Goal: Information Seeking & Learning: Learn about a topic

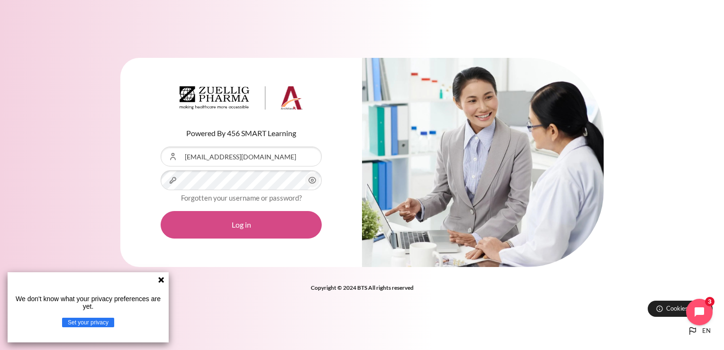
click at [227, 226] on button "Log in" at bounding box center [241, 224] width 161 height 27
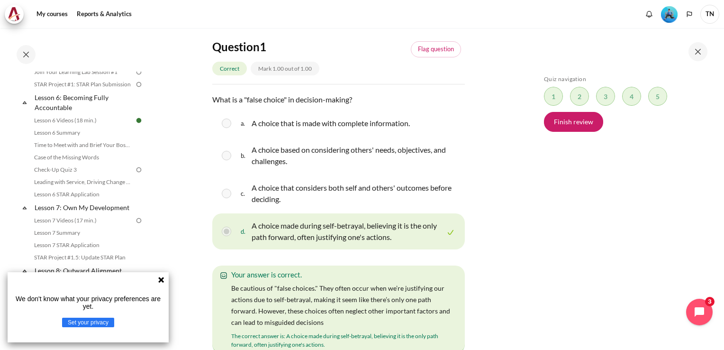
scroll to position [536, 0]
drag, startPoint x: 74, startPoint y: 154, endPoint x: 80, endPoint y: 156, distance: 5.5
click at [75, 149] on link "Time to Meet with and Brief Your Boss #1" at bounding box center [82, 143] width 103 height 11
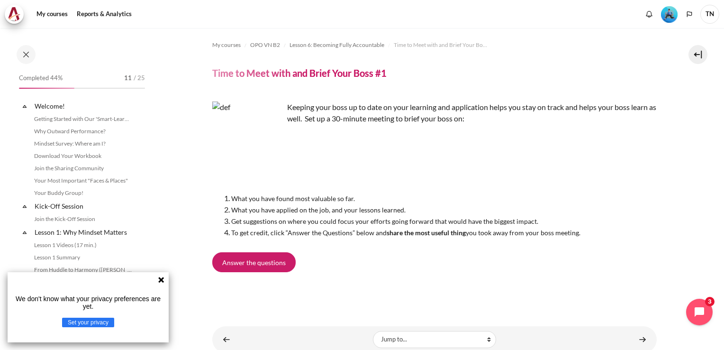
scroll to position [493, 0]
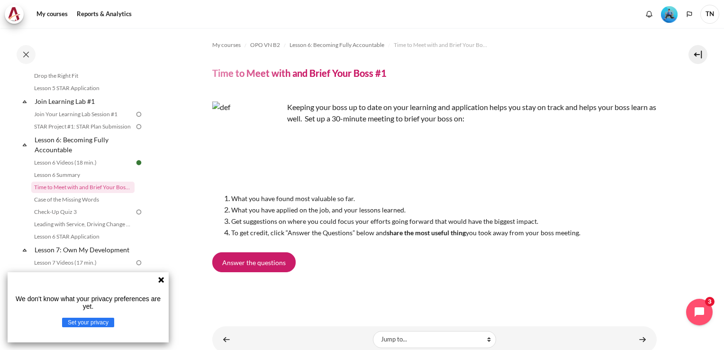
click at [163, 279] on icon at bounding box center [161, 280] width 8 height 8
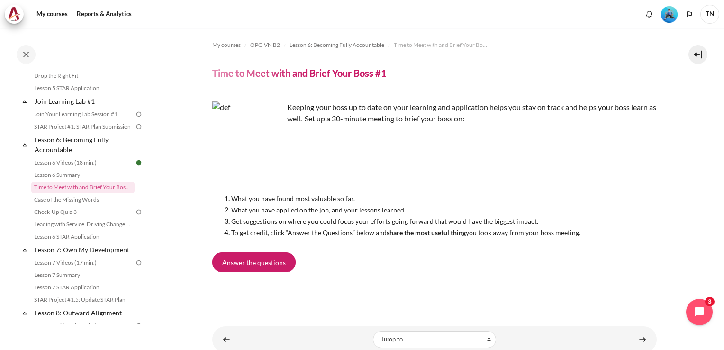
click at [159, 278] on section "My courses OPO VN B2 Lesson 6: Becoming Fully Accountable Time to Meet with and…" at bounding box center [434, 190] width 565 height 324
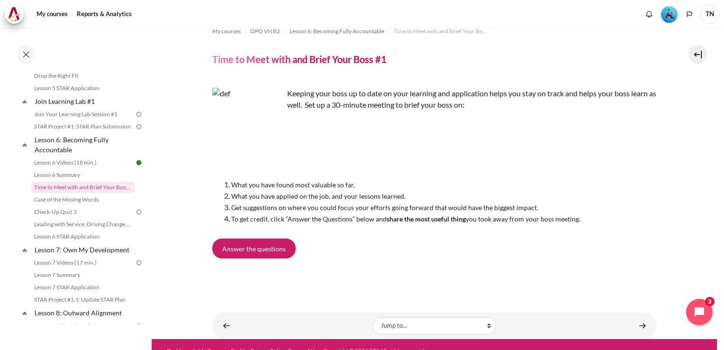
scroll to position [27, 0]
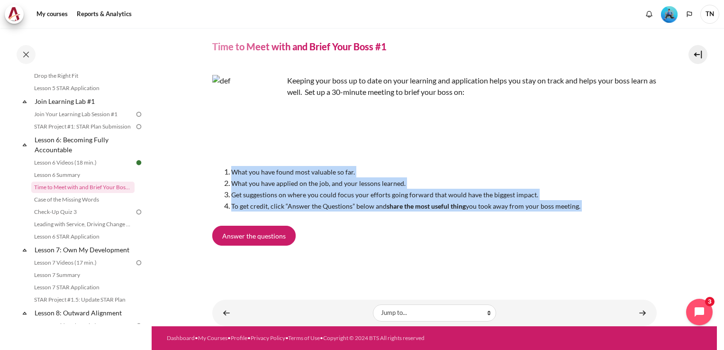
drag, startPoint x: 232, startPoint y: 173, endPoint x: 606, endPoint y: 216, distance: 376.7
click at [606, 216] on div "Keeping your boss up to date on your learning and application helps you stay on…" at bounding box center [434, 169] width 444 height 204
click at [61, 180] on link "Lesson 6 Summary" at bounding box center [82, 174] width 103 height 11
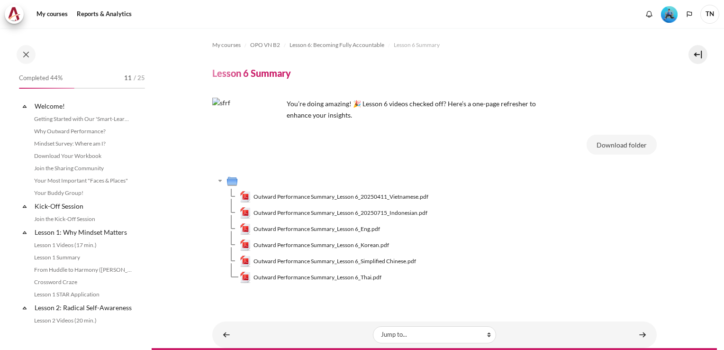
scroll to position [481, 0]
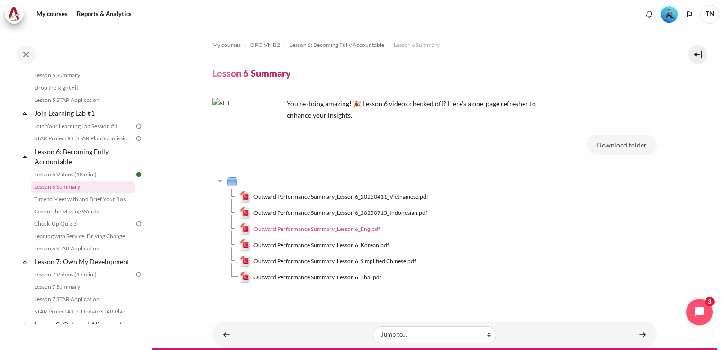
click at [364, 230] on span "Outward Performance Summary_Lesson 6_Eng.pdf" at bounding box center [316, 229] width 126 height 9
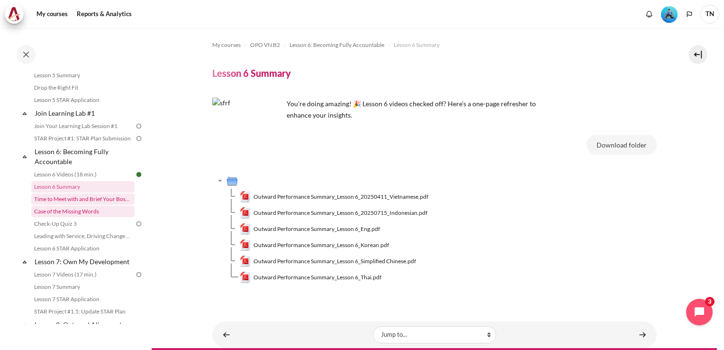
click at [89, 205] on link "Time to Meet with and Brief Your Boss #1" at bounding box center [82, 198] width 103 height 11
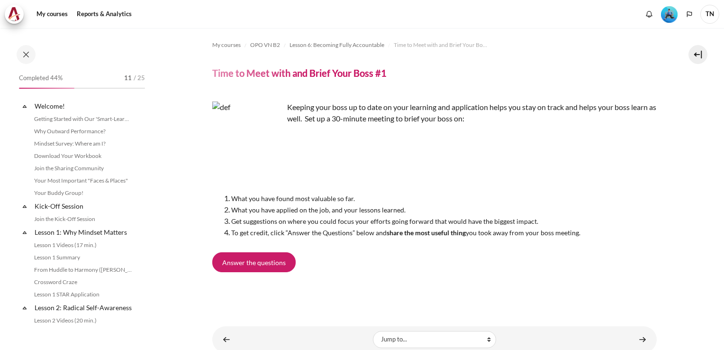
scroll to position [493, 0]
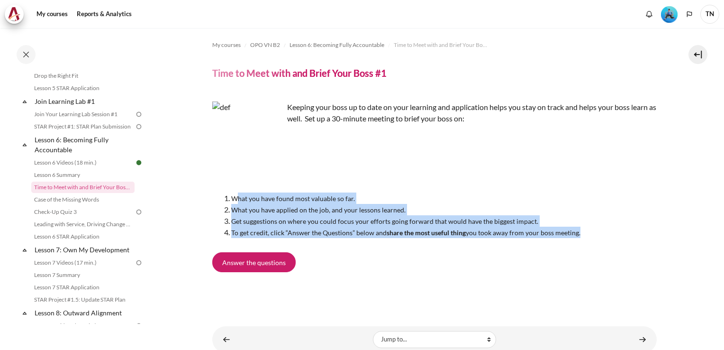
drag, startPoint x: 234, startPoint y: 198, endPoint x: 600, endPoint y: 238, distance: 367.9
click at [600, 238] on div "Keeping your boss up to date on your learning and application helps you stay on…" at bounding box center [434, 196] width 444 height 204
drag, startPoint x: 274, startPoint y: 265, endPoint x: 278, endPoint y: 254, distance: 11.8
click at [274, 265] on span "Answer the questions" at bounding box center [253, 262] width 63 height 10
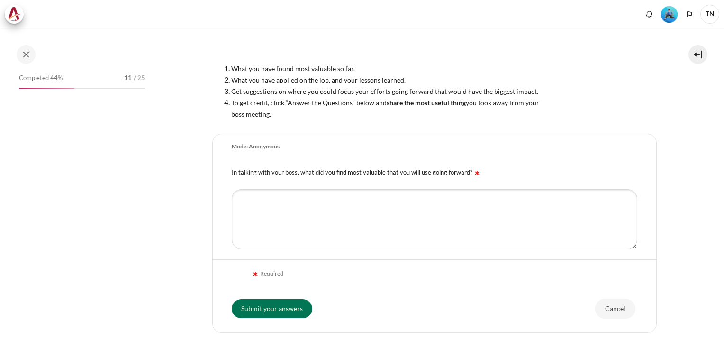
scroll to position [142, 0]
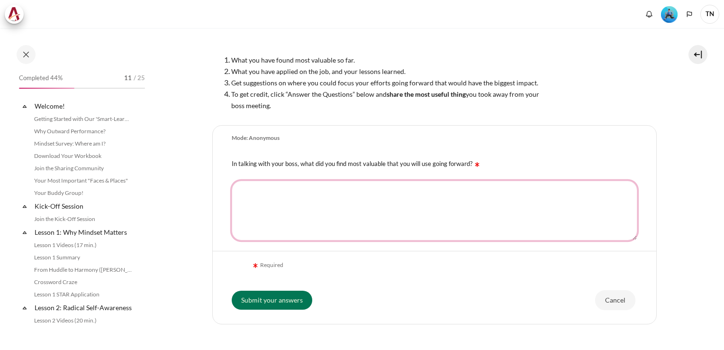
click at [270, 202] on textarea "In talking with your boss, what did you find most valuable that you will use go…" at bounding box center [434, 210] width 405 height 60
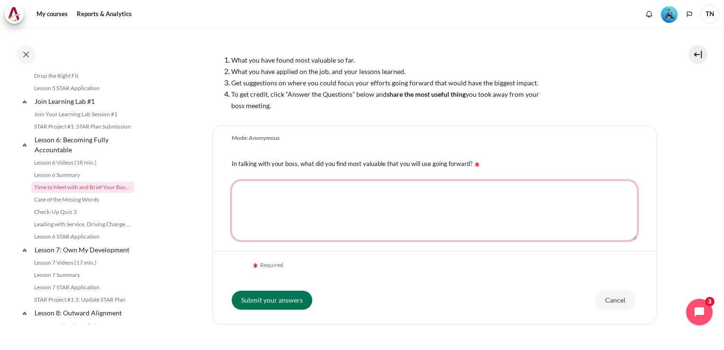
paste textarea "he biggest takeaway for me is that capability and effort aren’t enough; what re…"
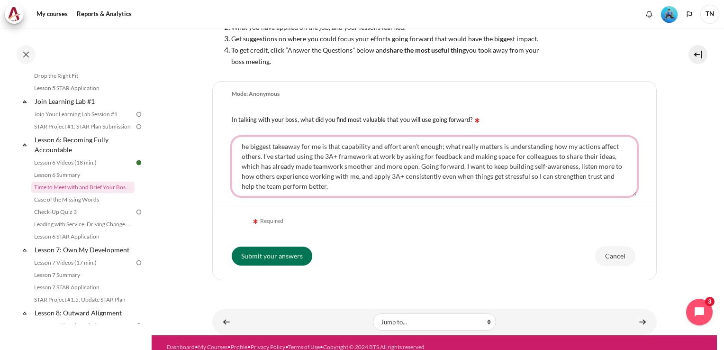
scroll to position [195, 0]
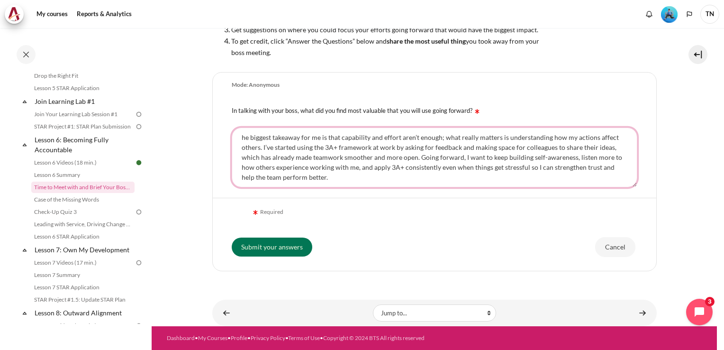
click at [241, 139] on textarea "he biggest takeaway for me is that capability and effort aren’t enough; what re…" at bounding box center [434, 157] width 405 height 60
click at [0, 0] on span "The" at bounding box center [0, 0] width 0 height 0
type textarea "The biggest takeaway for me is that capability and effort aren’t enough; what r…"
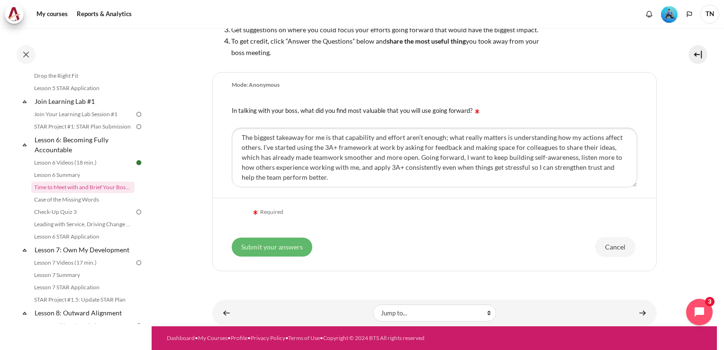
click at [287, 243] on input "Submit your answers" at bounding box center [272, 246] width 81 height 19
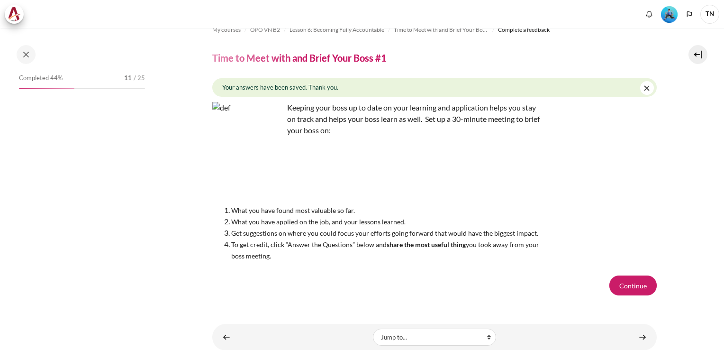
scroll to position [39, 0]
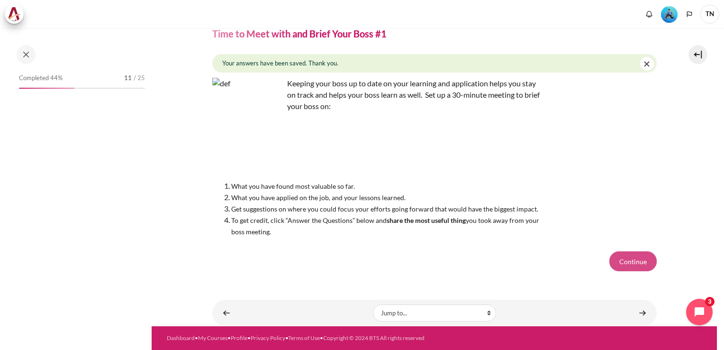
click at [625, 267] on button "Continue" at bounding box center [632, 261] width 47 height 20
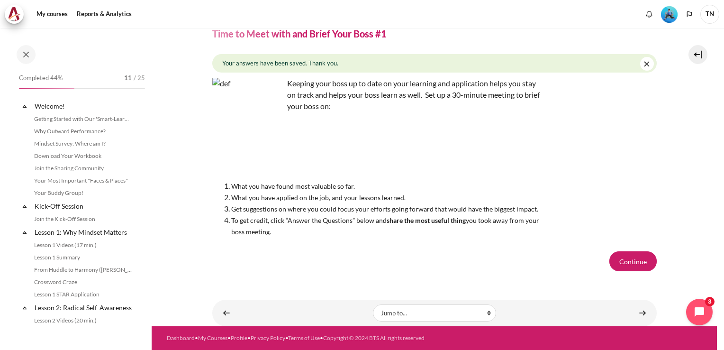
scroll to position [493, 0]
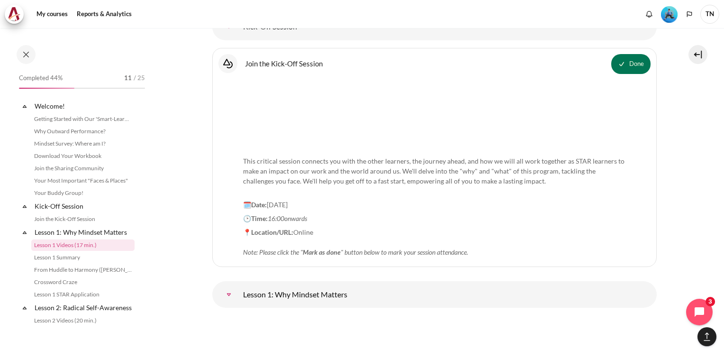
scroll to position [1495, 0]
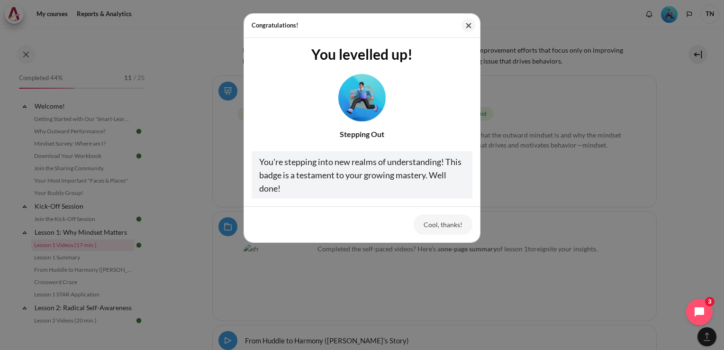
drag, startPoint x: 147, startPoint y: 118, endPoint x: 144, endPoint y: 138, distance: 20.1
click at [144, 138] on div "Congratulations! You levelled up! Stepping Out You're stepping into new realms …" at bounding box center [362, 175] width 724 height 350
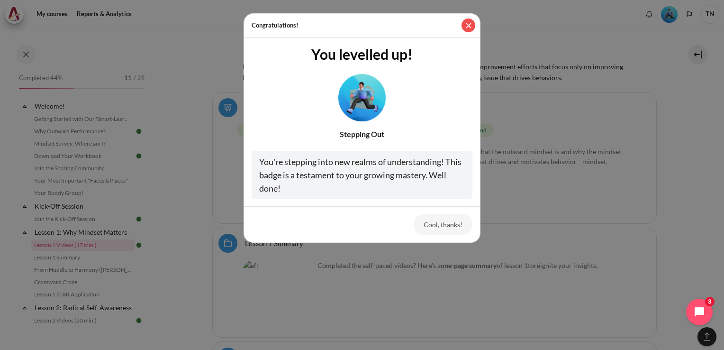
click at [471, 28] on button "Close" at bounding box center [468, 25] width 14 height 14
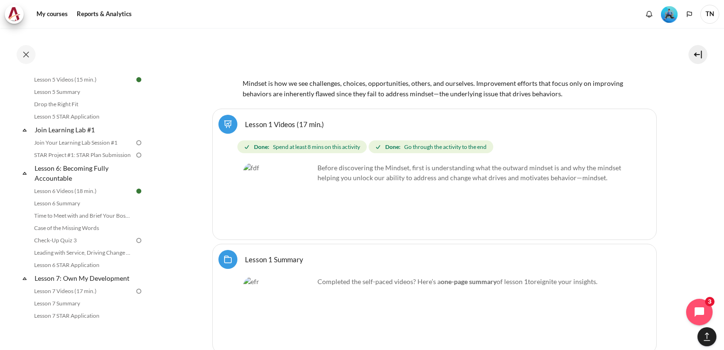
scroll to position [468, 0]
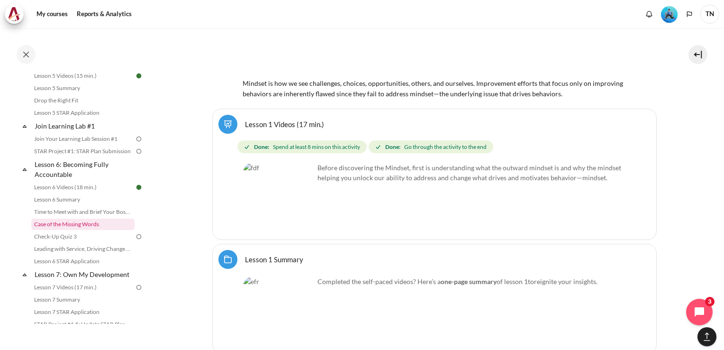
click at [86, 230] on link "Case of the Missing Words" at bounding box center [82, 223] width 103 height 11
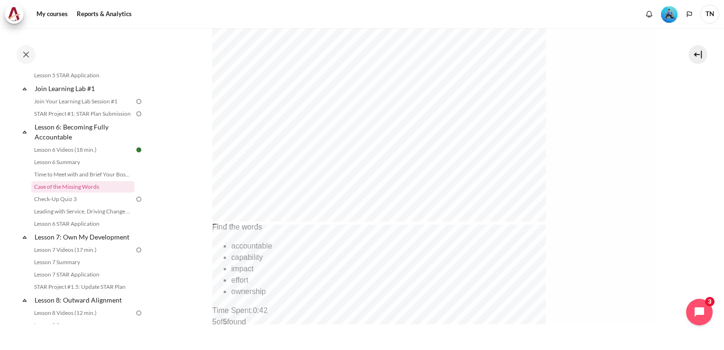
scroll to position [409, 0]
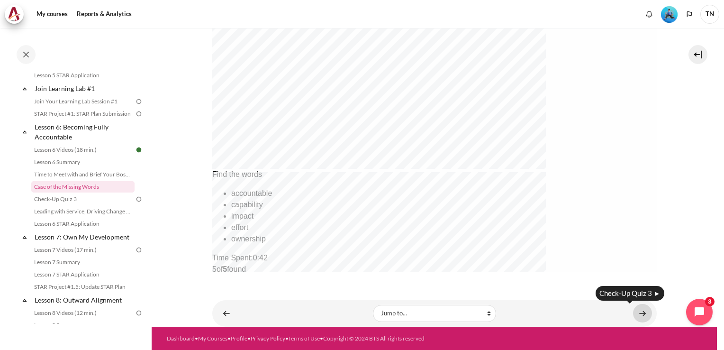
click at [633, 310] on link "Content" at bounding box center [642, 313] width 19 height 18
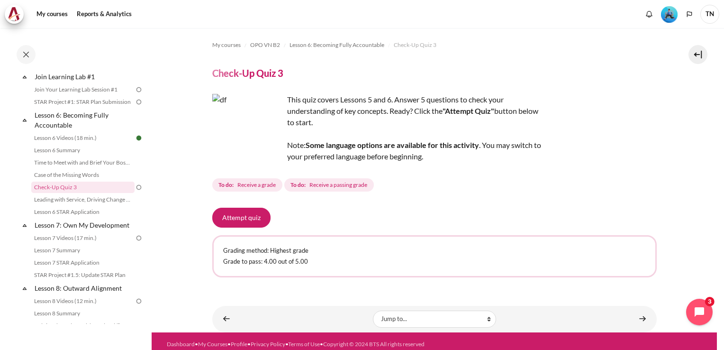
scroll to position [5, 0]
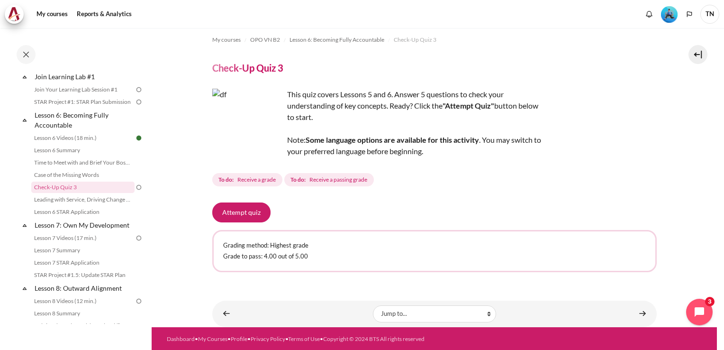
drag, startPoint x: 249, startPoint y: 213, endPoint x: 274, endPoint y: 214, distance: 24.6
click at [250, 213] on button "Attempt quiz" at bounding box center [241, 212] width 58 height 20
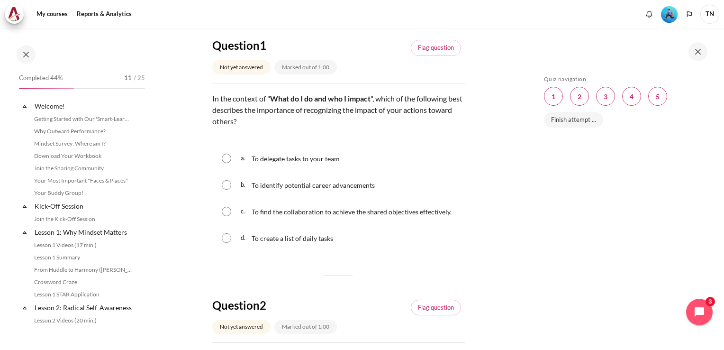
scroll to position [517, 0]
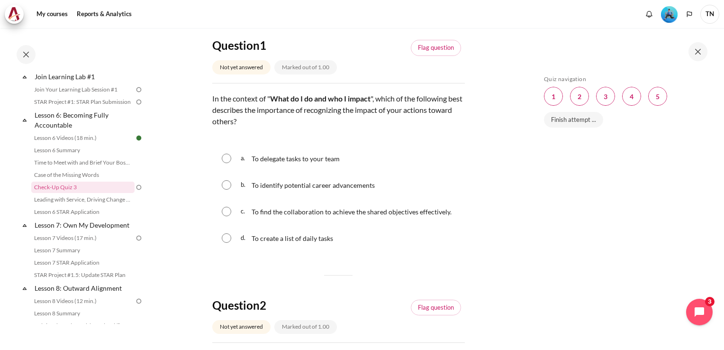
click at [225, 213] on input "Content" at bounding box center [226, 211] width 9 height 9
radio input "true"
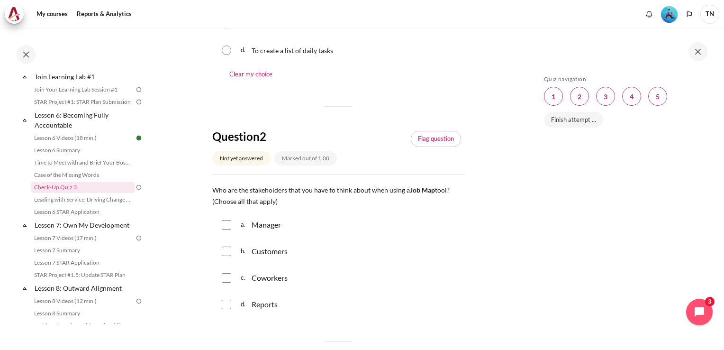
scroll to position [284, 0]
click at [227, 221] on input "Content" at bounding box center [226, 222] width 9 height 9
checkbox input "true"
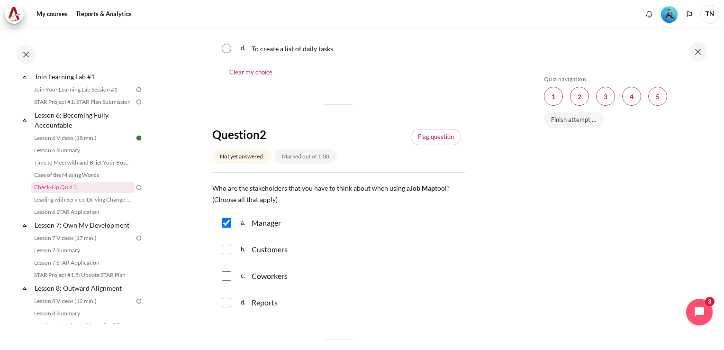
click at [225, 250] on input "Content" at bounding box center [226, 248] width 9 height 9
checkbox input "true"
click at [228, 277] on input "Content" at bounding box center [226, 275] width 9 height 9
checkbox input "true"
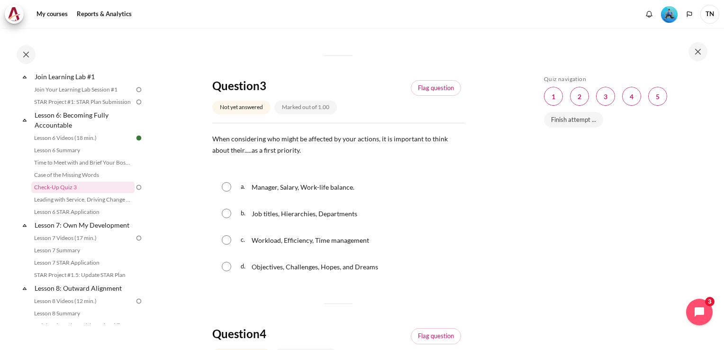
scroll to position [568, 0]
click at [229, 264] on input "Content" at bounding box center [226, 265] width 9 height 9
radio input "true"
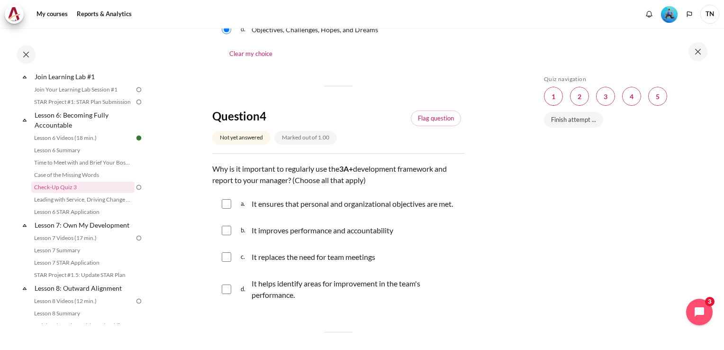
scroll to position [805, 0]
click at [223, 208] on input "Content" at bounding box center [226, 202] width 9 height 9
checkbox input "true"
click at [225, 234] on input "Content" at bounding box center [226, 229] width 9 height 9
checkbox input "true"
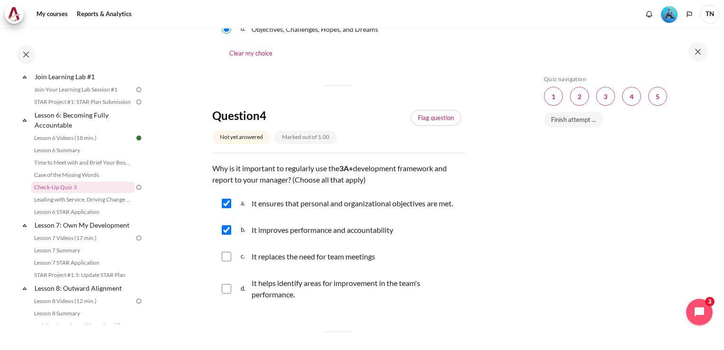
click at [226, 293] on input "Content" at bounding box center [226, 288] width 9 height 9
checkbox input "true"
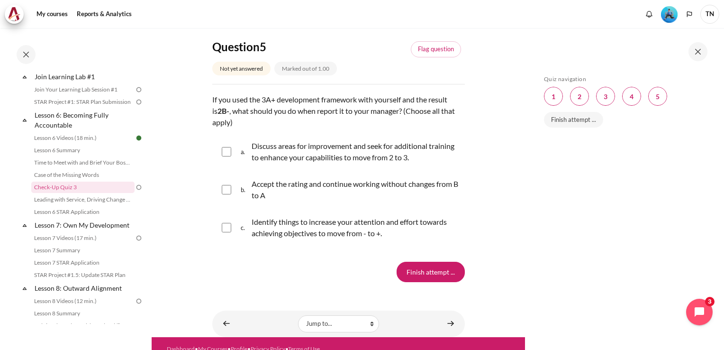
scroll to position [1103, 0]
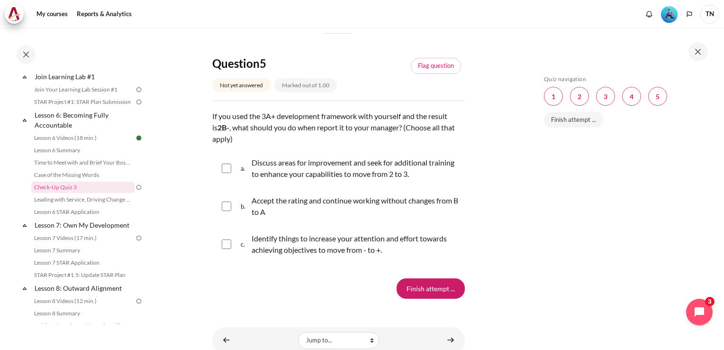
click at [224, 173] on input "Content" at bounding box center [226, 167] width 9 height 9
checkbox input "true"
click at [225, 249] on input "Content" at bounding box center [226, 243] width 9 height 9
checkbox input "true"
drag, startPoint x: 413, startPoint y: 302, endPoint x: 423, endPoint y: 302, distance: 9.9
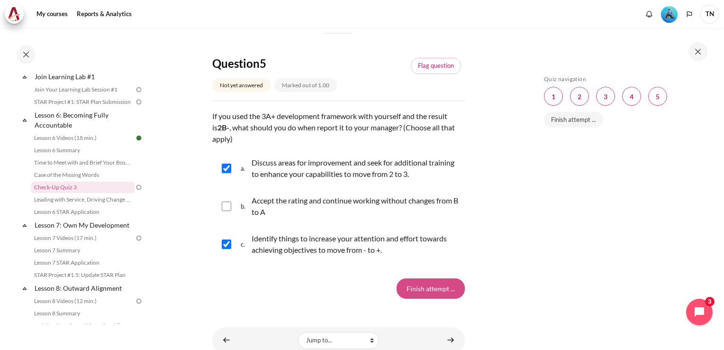
click at [414, 298] on input "Finish attempt ..." at bounding box center [430, 288] width 68 height 20
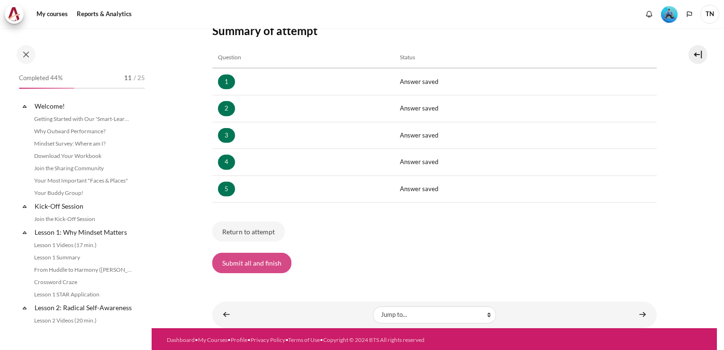
scroll to position [517, 0]
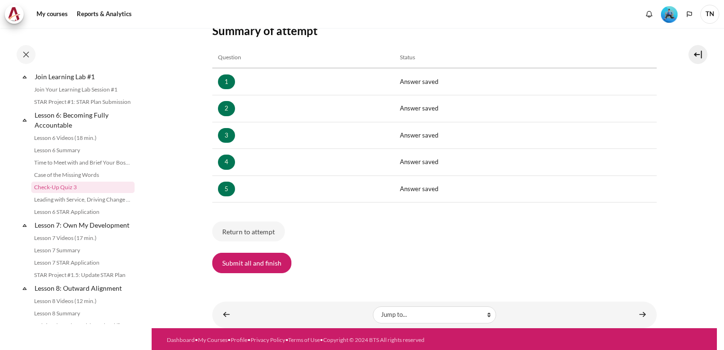
click at [260, 262] on button "Submit all and finish" at bounding box center [251, 262] width 79 height 20
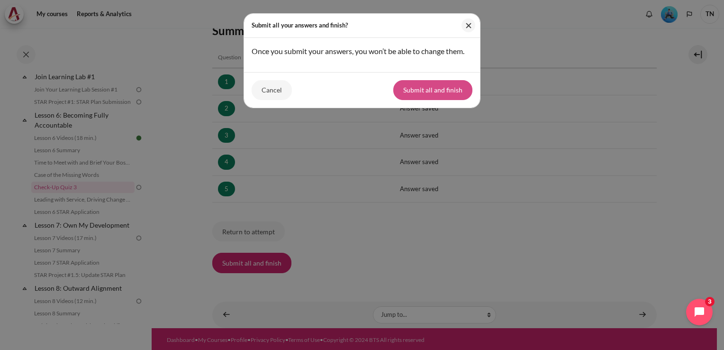
click at [432, 90] on button "Submit all and finish" at bounding box center [432, 90] width 79 height 20
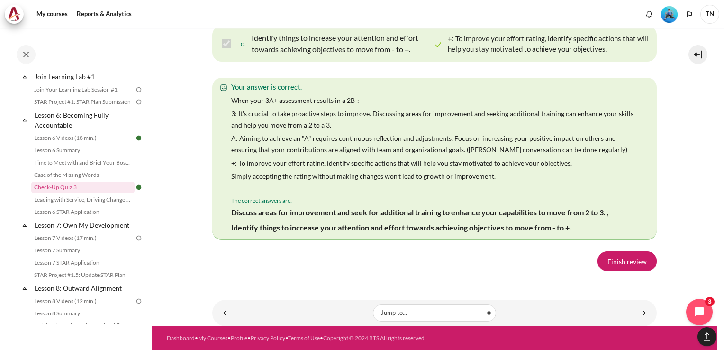
scroll to position [1827, 0]
click at [615, 263] on link "Finish review" at bounding box center [626, 261] width 59 height 20
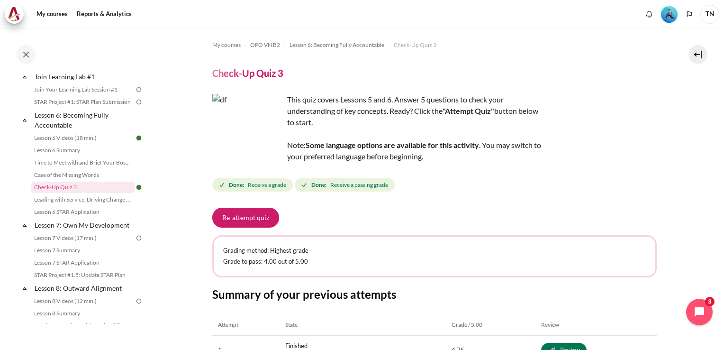
scroll to position [118, 0]
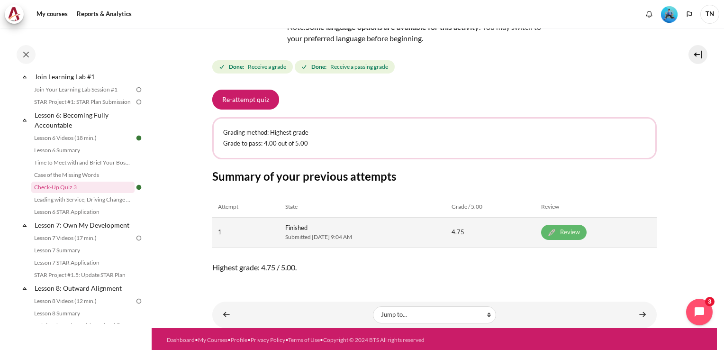
click at [572, 231] on link "Review" at bounding box center [563, 232] width 45 height 15
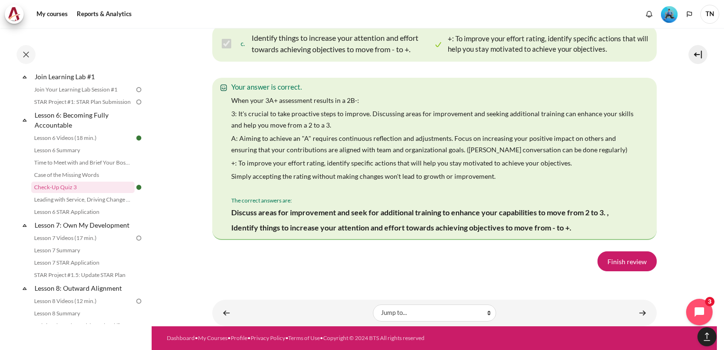
scroll to position [1827, 0]
click at [618, 260] on link "Finish review" at bounding box center [626, 261] width 59 height 20
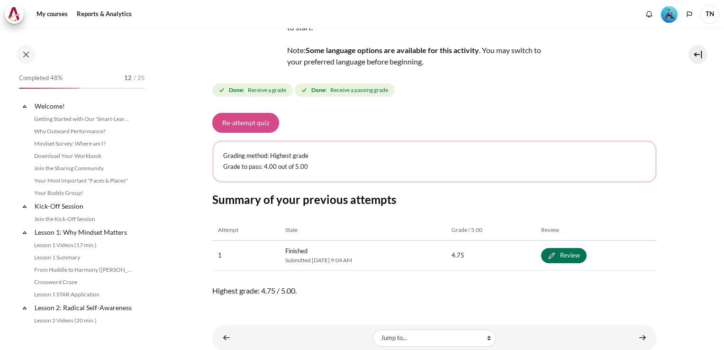
scroll to position [517, 0]
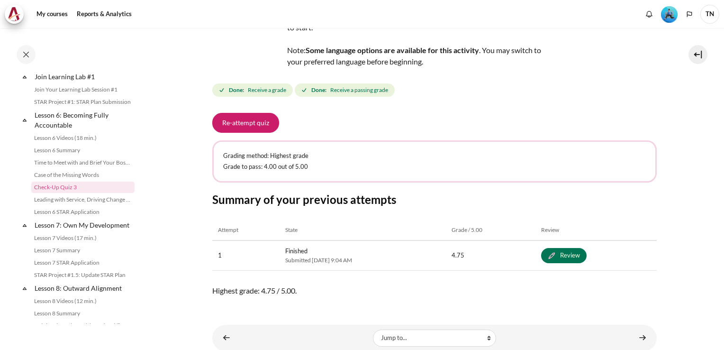
click at [246, 120] on button "Re-attempt quiz" at bounding box center [245, 123] width 67 height 20
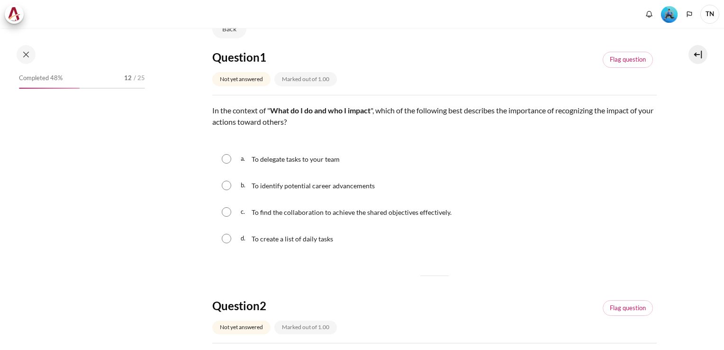
scroll to position [95, 0]
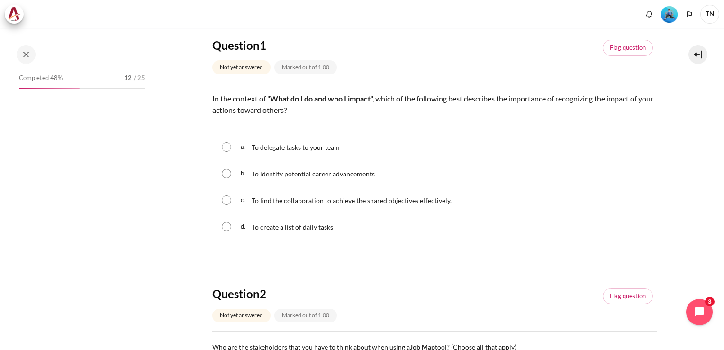
click at [256, 203] on span "To find the collaboration to achieve the shared objectives effectively." at bounding box center [351, 200] width 200 height 8
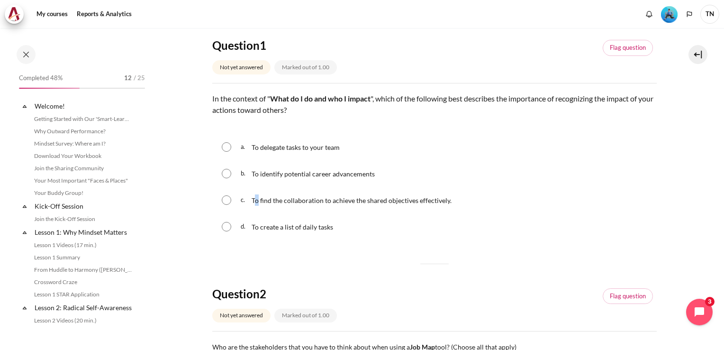
scroll to position [517, 0]
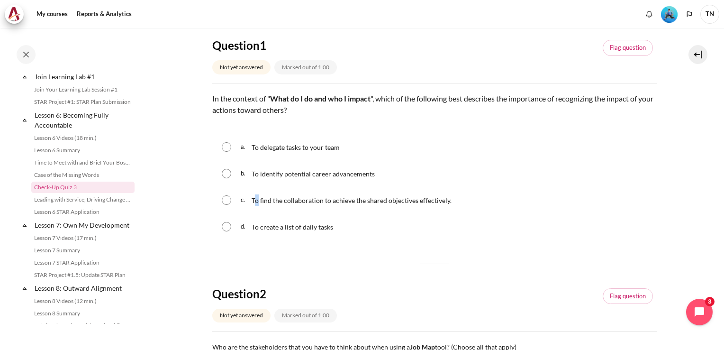
drag, startPoint x: 213, startPoint y: 207, endPoint x: 227, endPoint y: 205, distance: 14.3
click at [224, 200] on input "Content" at bounding box center [226, 199] width 9 height 9
radio input "true"
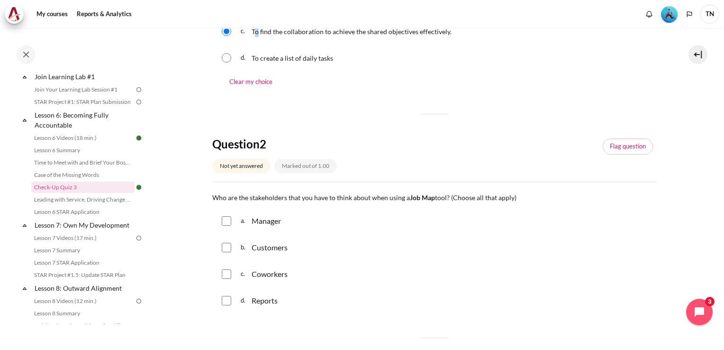
scroll to position [379, 0]
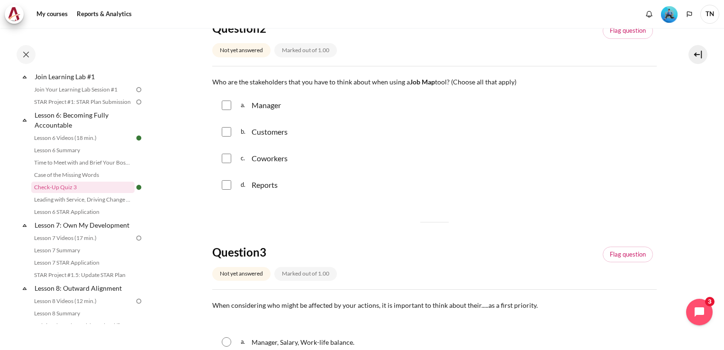
drag, startPoint x: 225, startPoint y: 104, endPoint x: 223, endPoint y: 119, distance: 14.9
click at [225, 104] on input "Content" at bounding box center [226, 104] width 9 height 9
checkbox input "true"
click at [227, 132] on input "Content" at bounding box center [226, 131] width 9 height 9
checkbox input "true"
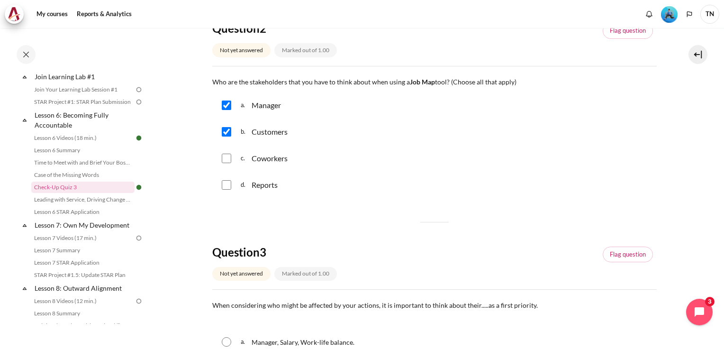
click at [228, 156] on input "Content" at bounding box center [226, 157] width 9 height 9
checkbox input "true"
drag, startPoint x: 227, startPoint y: 183, endPoint x: 245, endPoint y: 183, distance: 17.5
click at [227, 183] on input "Content" at bounding box center [226, 184] width 9 height 9
checkbox input "true"
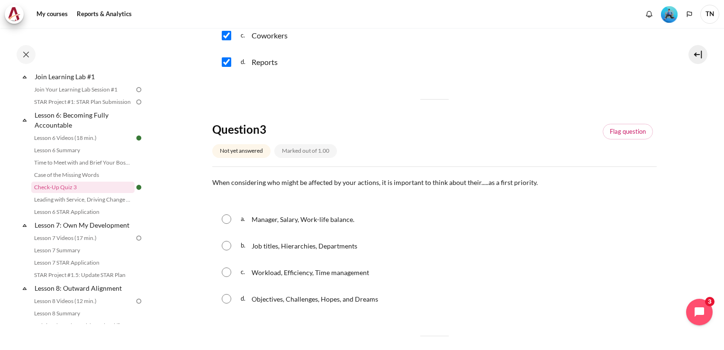
scroll to position [568, 0]
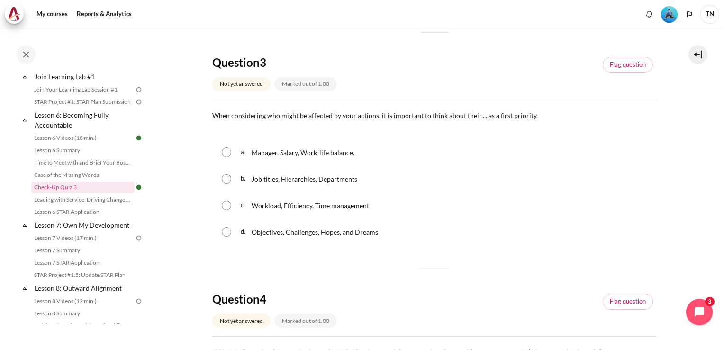
click at [228, 234] on input "Content" at bounding box center [226, 231] width 9 height 9
radio input "true"
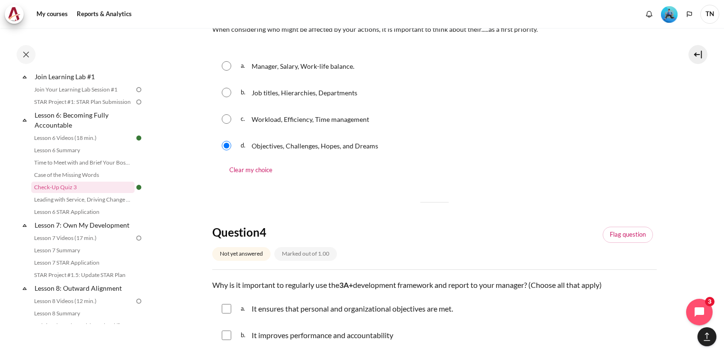
scroll to position [758, 0]
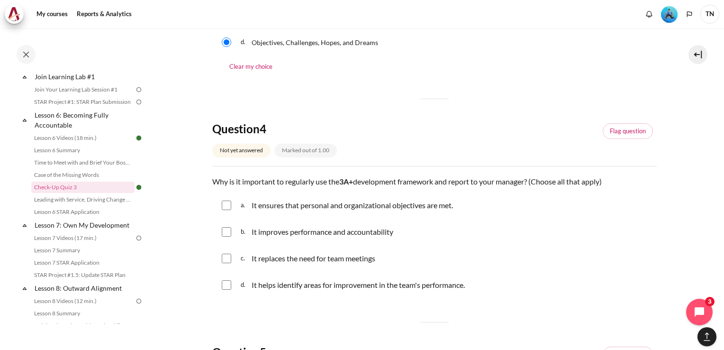
click at [227, 205] on input "Content" at bounding box center [226, 204] width 9 height 9
checkbox input "true"
drag, startPoint x: 232, startPoint y: 231, endPoint x: 239, endPoint y: 239, distance: 11.4
click at [233, 232] on div "b. It improves performance and accountability" at bounding box center [434, 231] width 444 height 25
click at [228, 286] on input "Content" at bounding box center [226, 284] width 9 height 9
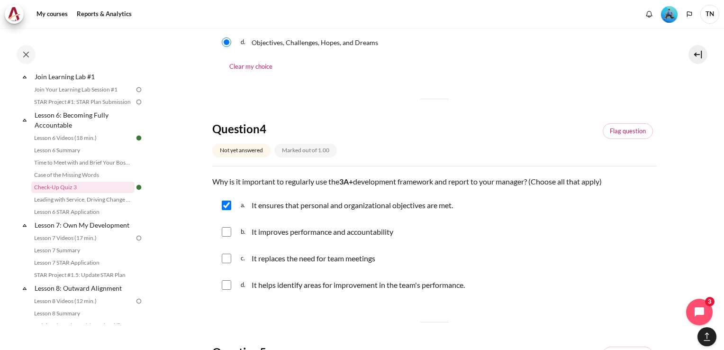
checkbox input "true"
click at [225, 233] on input "Content" at bounding box center [226, 231] width 9 height 9
checkbox input "true"
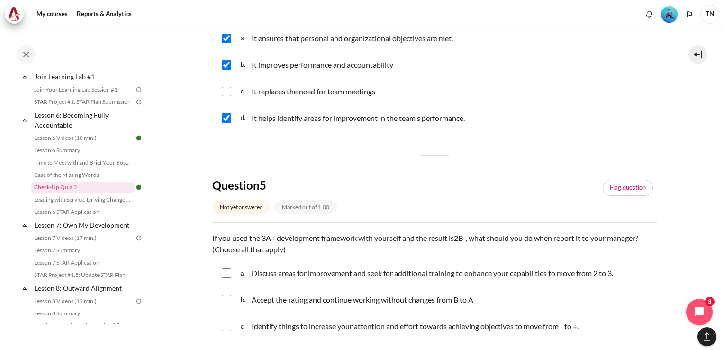
scroll to position [995, 0]
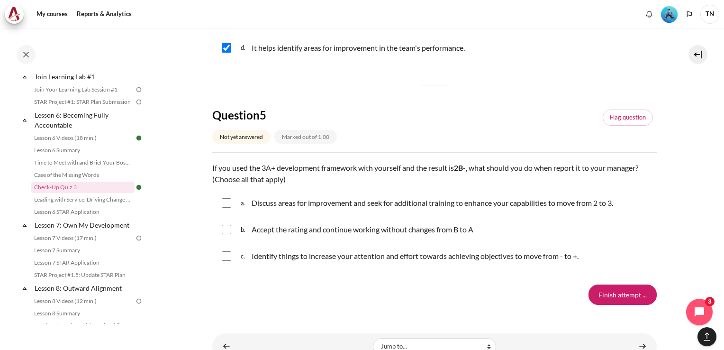
click at [227, 205] on input "Content" at bounding box center [226, 202] width 9 height 9
checkbox input "true"
click at [225, 259] on input "Content" at bounding box center [226, 255] width 9 height 9
checkbox input "true"
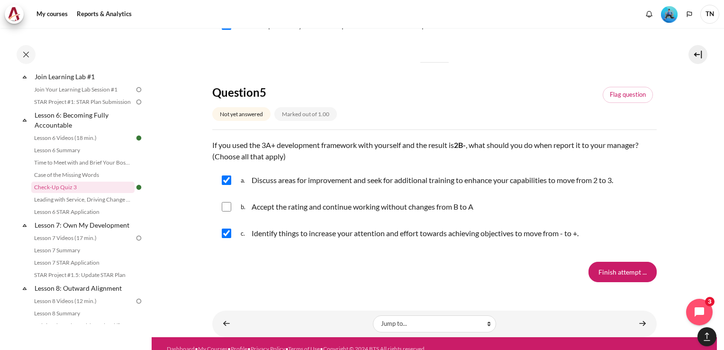
scroll to position [1028, 0]
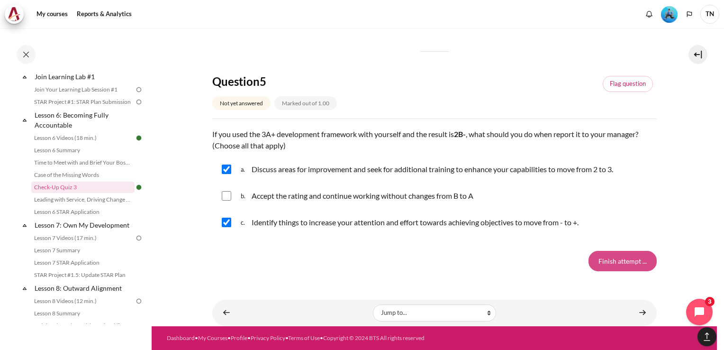
click at [601, 260] on input "Finish attempt ..." at bounding box center [622, 261] width 68 height 20
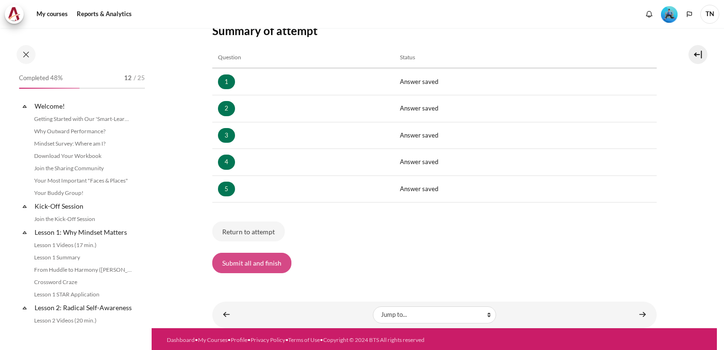
scroll to position [517, 0]
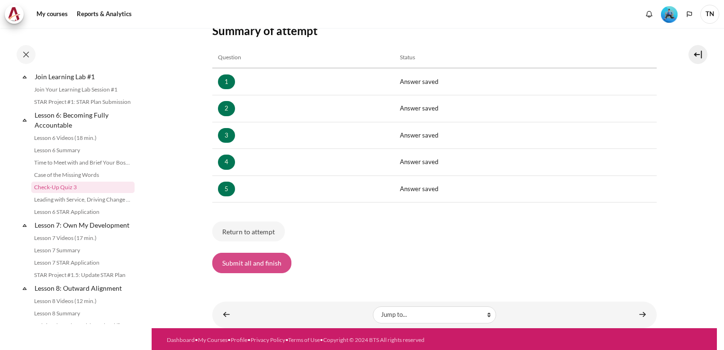
click at [256, 264] on button "Submit all and finish" at bounding box center [251, 262] width 79 height 20
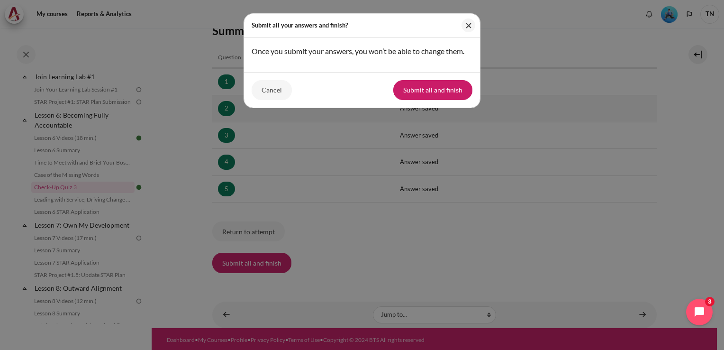
click at [436, 90] on button "Submit all and finish" at bounding box center [432, 90] width 79 height 20
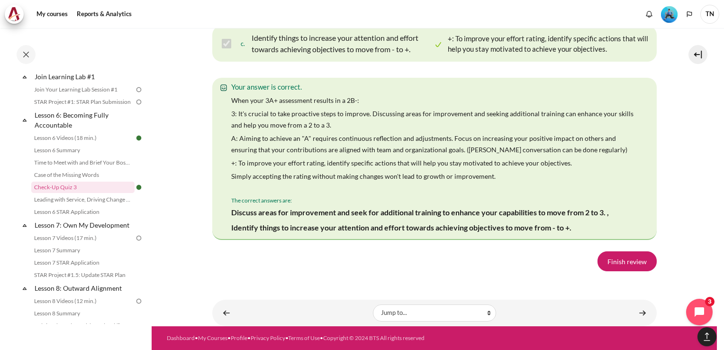
scroll to position [1819, 0]
click at [621, 264] on link "Finish review" at bounding box center [626, 261] width 59 height 20
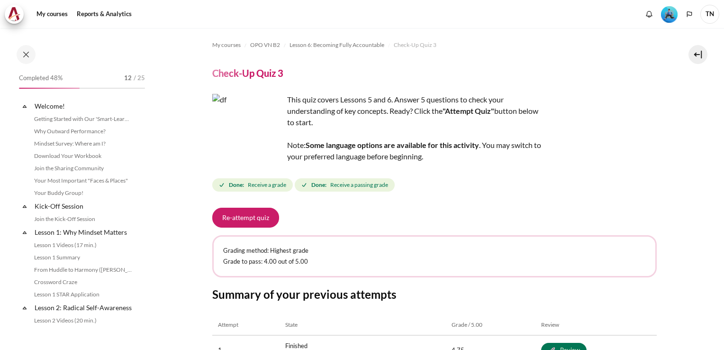
scroll to position [517, 0]
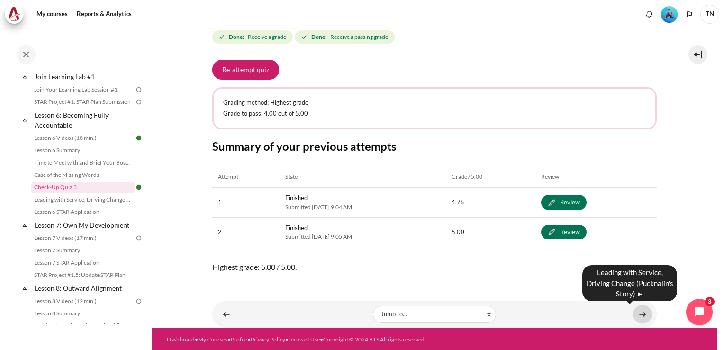
click at [633, 312] on link "Content" at bounding box center [642, 314] width 19 height 18
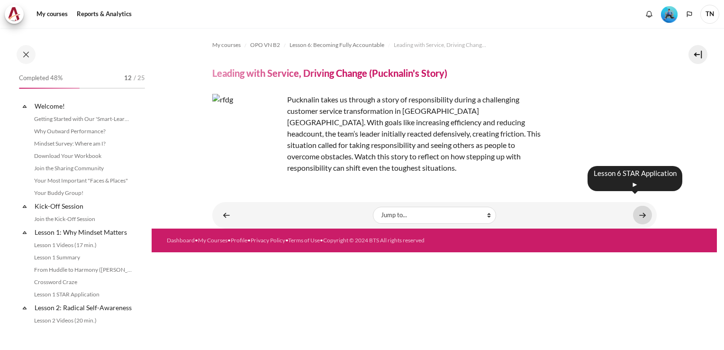
click at [638, 206] on link "Content" at bounding box center [642, 215] width 19 height 18
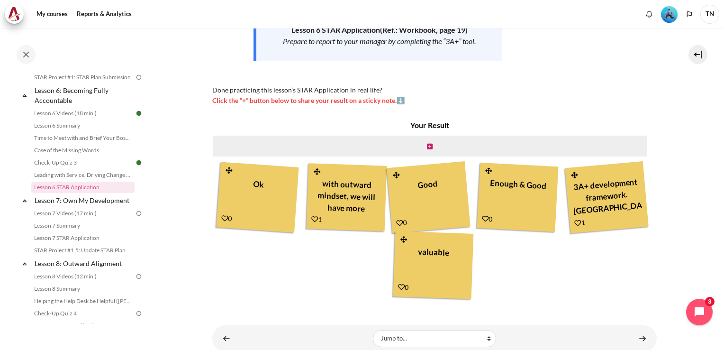
scroll to position [197, 0]
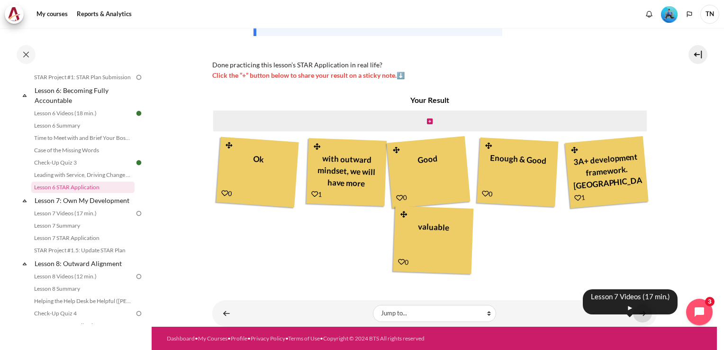
click at [633, 313] on link "Content" at bounding box center [642, 313] width 19 height 18
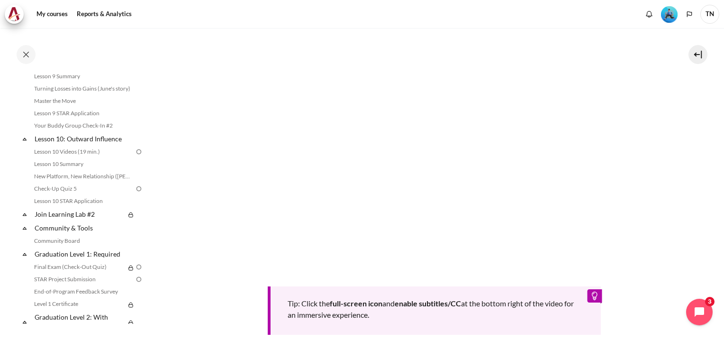
scroll to position [830, 0]
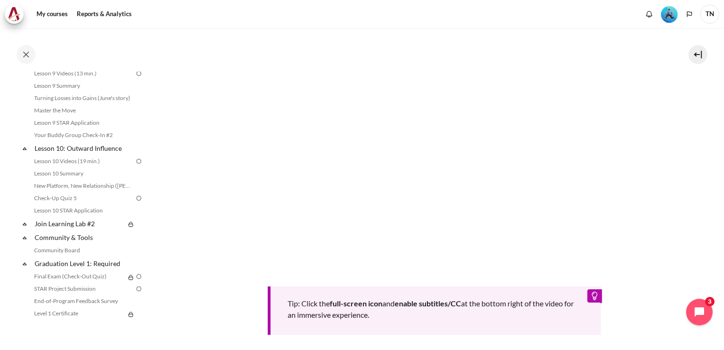
click at [159, 275] on section "My courses OPO VN B2 Lesson 7: Own My Development Lesson 7 Videos (17 min.) Les…" at bounding box center [434, 101] width 565 height 715
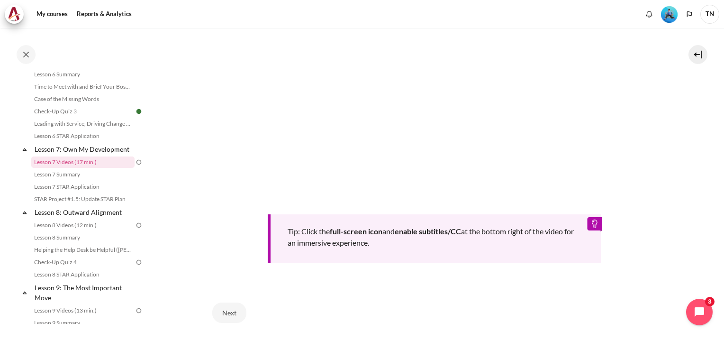
scroll to position [413, 0]
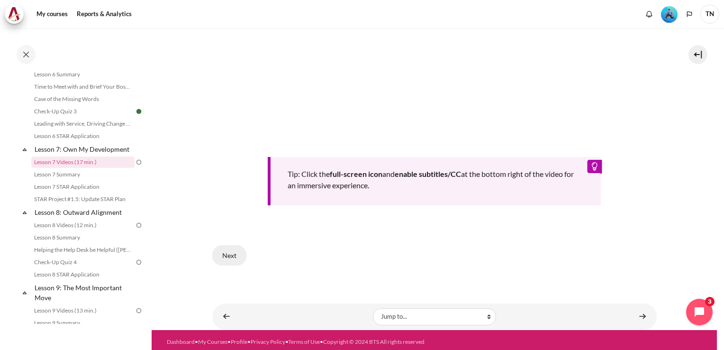
click at [231, 252] on button "Next" at bounding box center [229, 255] width 34 height 20
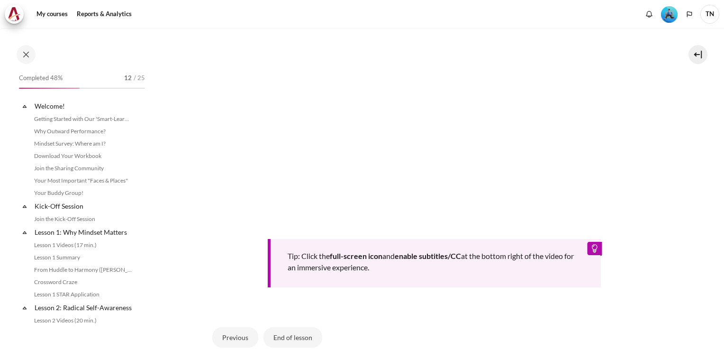
scroll to position [568, 0]
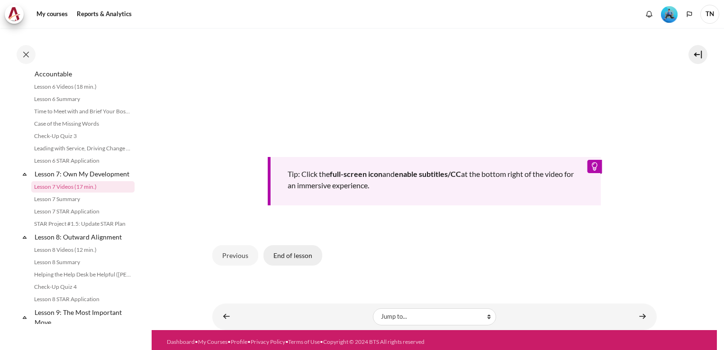
click at [301, 251] on button "End of lesson" at bounding box center [292, 255] width 59 height 20
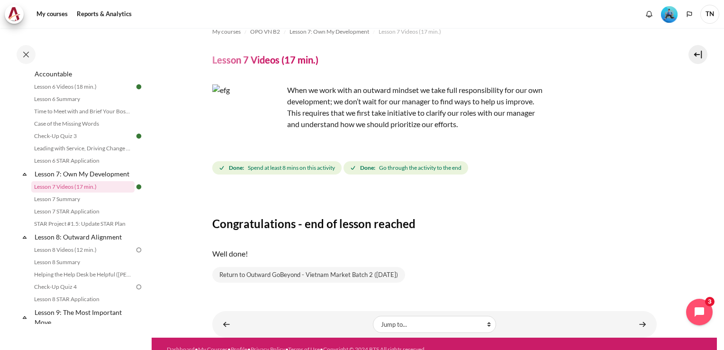
scroll to position [24, 0]
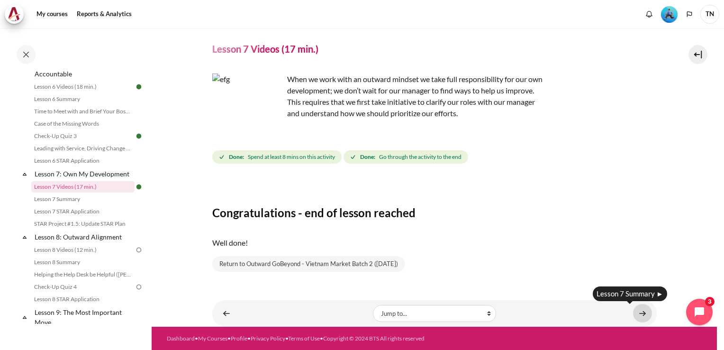
click at [636, 314] on link "Content" at bounding box center [642, 313] width 19 height 18
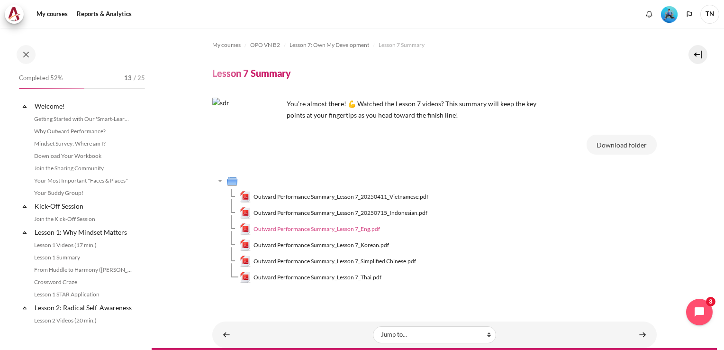
scroll to position [581, 0]
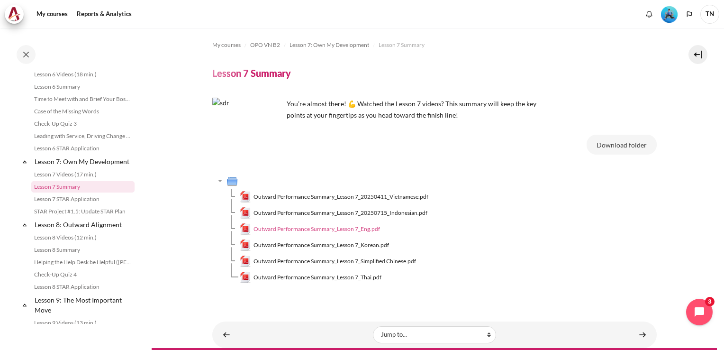
click at [360, 227] on span "Outward Performance Summary_Lesson 7_Eng.pdf" at bounding box center [316, 229] width 126 height 9
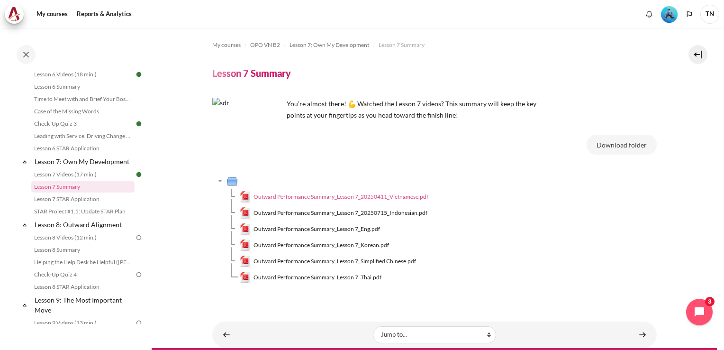
click at [390, 196] on span "Outward Performance Summary_Lesson 7_20250411_Vietnamese.pdf" at bounding box center [340, 196] width 175 height 9
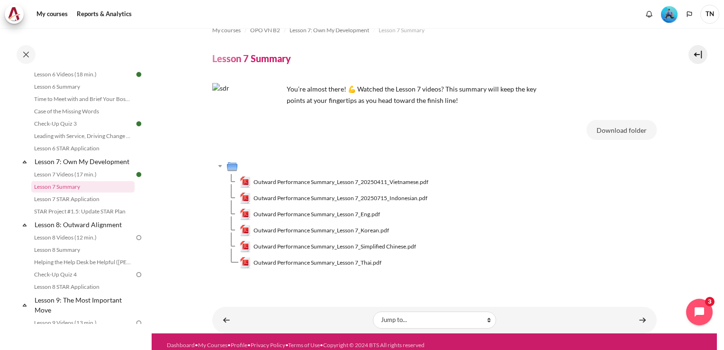
scroll to position [21, 0]
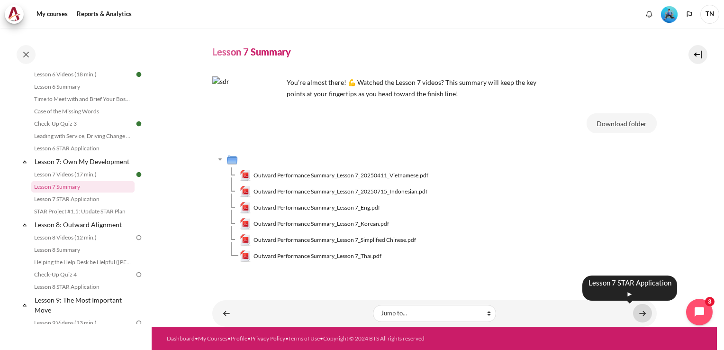
click at [640, 314] on link "Content" at bounding box center [642, 313] width 19 height 18
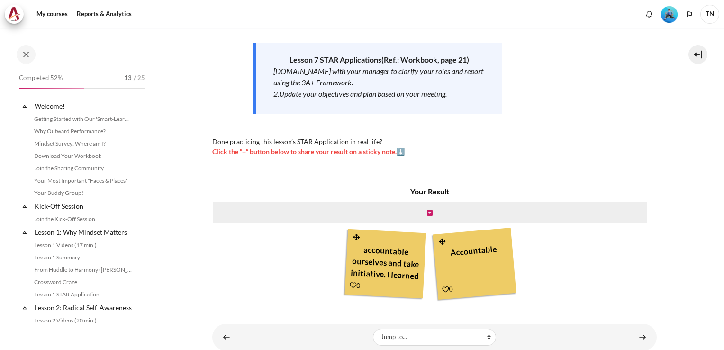
scroll to position [593, 0]
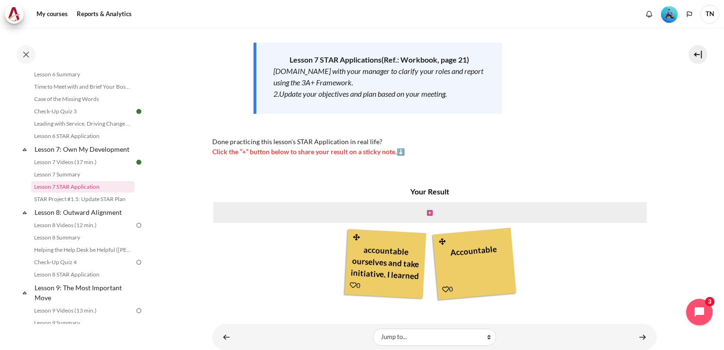
click at [428, 212] on icon "Content" at bounding box center [430, 212] width 6 height 7
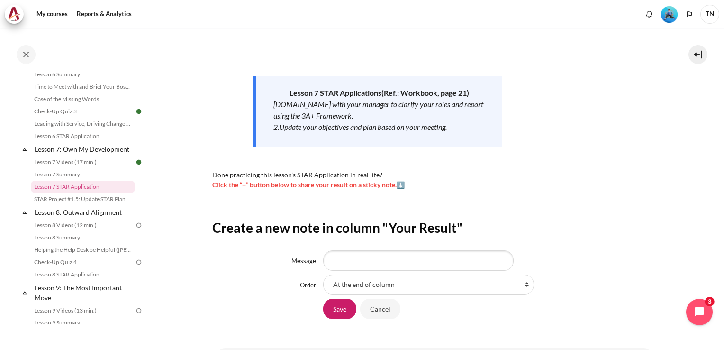
scroll to position [142, 0]
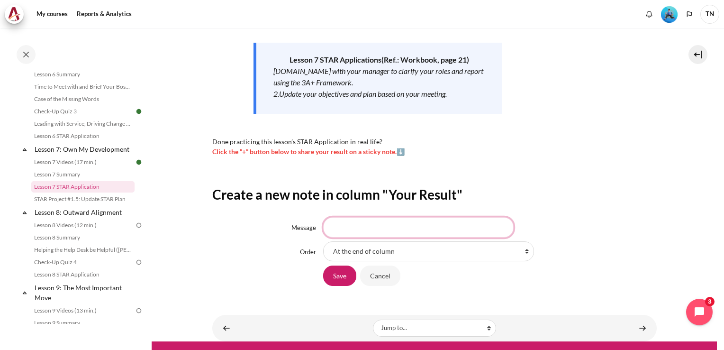
click at [343, 229] on input "Message" at bounding box center [418, 227] width 190 height 20
click at [361, 227] on input "Focus and Accountali" at bounding box center [418, 227] width 190 height 20
drag, startPoint x: 416, startPoint y: 228, endPoint x: 431, endPoint y: 227, distance: 15.7
click at [416, 228] on input "Focus- Priorities - Accountali" at bounding box center [418, 227] width 190 height 20
click at [412, 232] on input "Focus- Priorities - Accountability" at bounding box center [418, 227] width 190 height 20
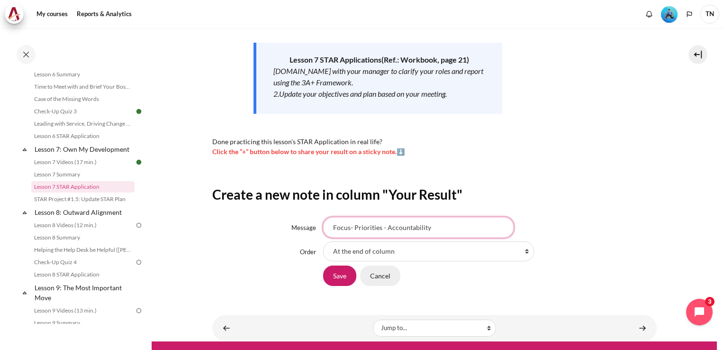
type input "Focus- Priorities - Accountability"
click at [339, 277] on input "Save" at bounding box center [339, 275] width 33 height 20
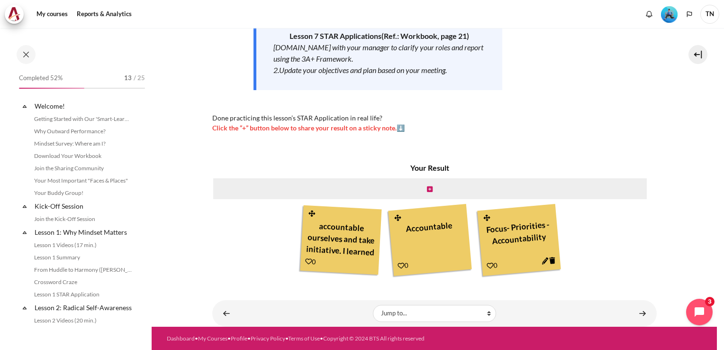
scroll to position [593, 0]
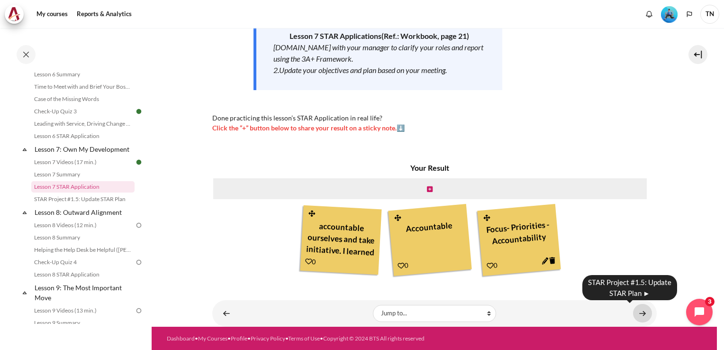
click at [638, 314] on link "Content" at bounding box center [642, 313] width 19 height 18
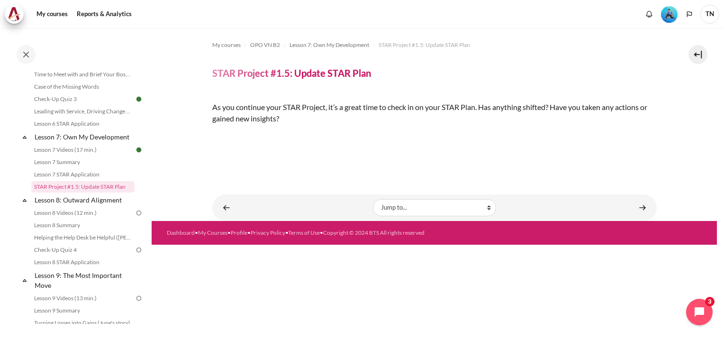
scroll to position [130, 0]
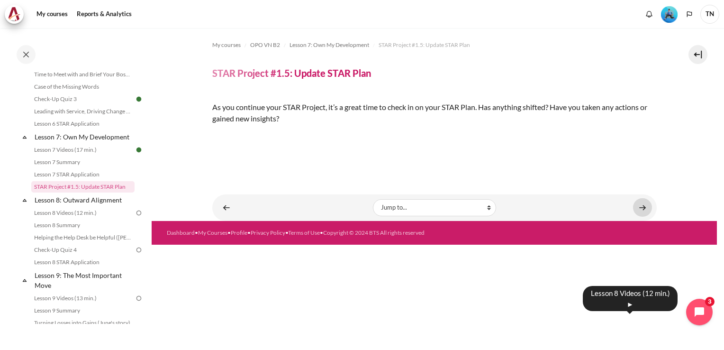
click at [638, 216] on link "Content" at bounding box center [642, 207] width 19 height 18
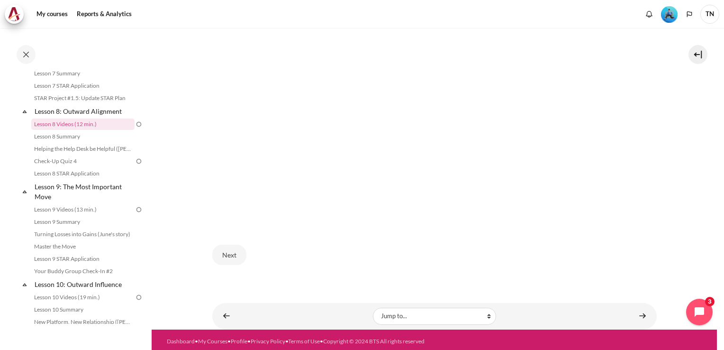
scroll to position [716, 0]
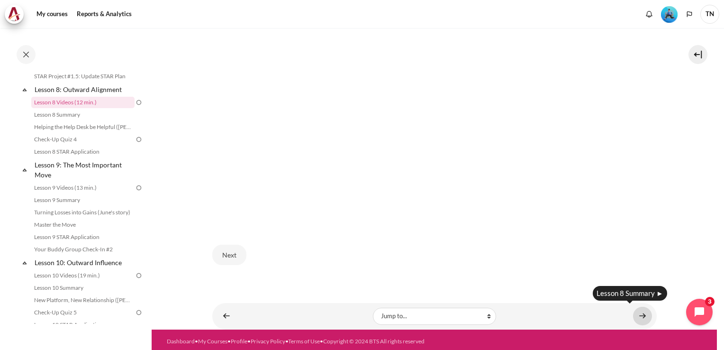
click at [638, 313] on link "Content" at bounding box center [642, 315] width 19 height 18
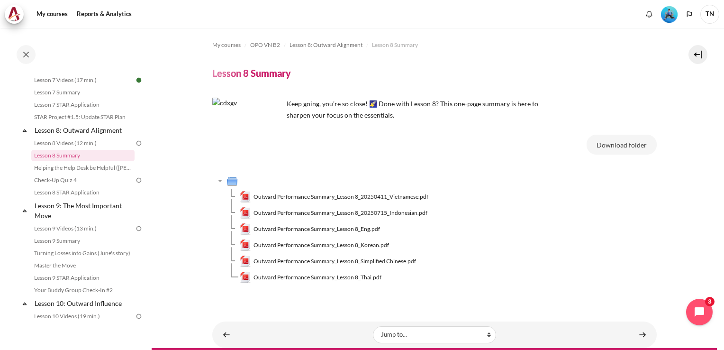
scroll to position [692, 0]
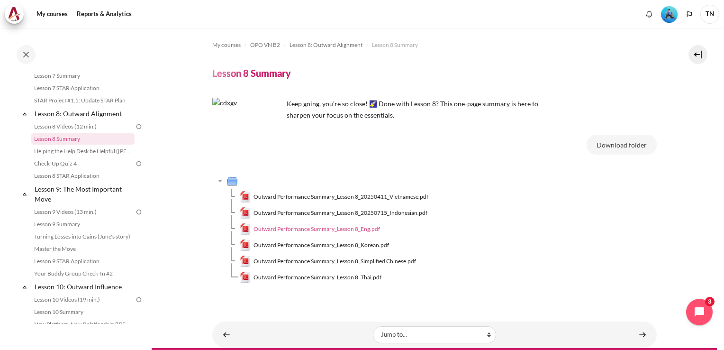
click at [361, 228] on span "Outward Performance Summary_Lesson 8_Eng.pdf" at bounding box center [316, 229] width 126 height 9
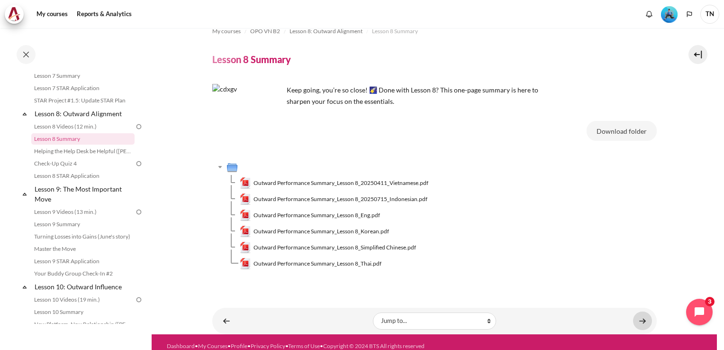
scroll to position [21, 0]
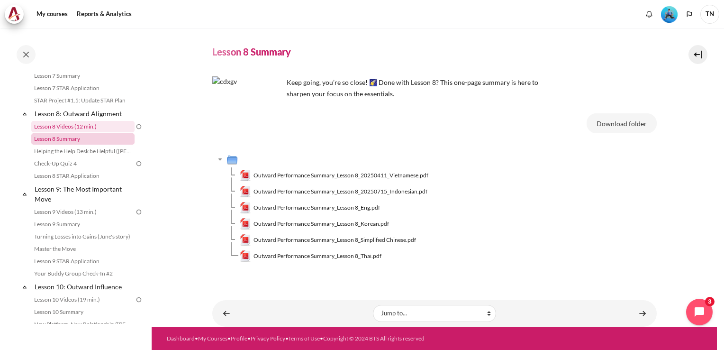
drag, startPoint x: 78, startPoint y: 138, endPoint x: 113, endPoint y: 151, distance: 37.5
click at [78, 132] on link "Lesson 8 Videos (12 min.)" at bounding box center [82, 126] width 103 height 11
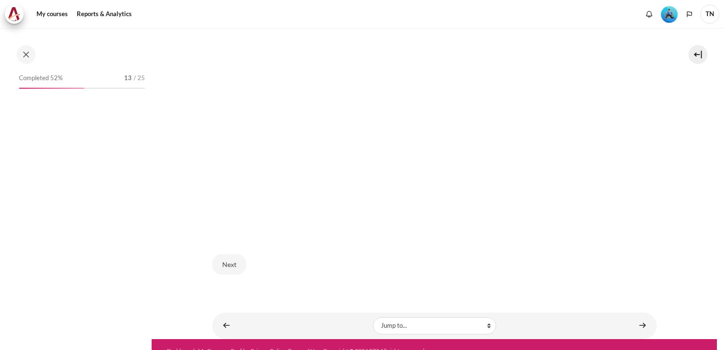
scroll to position [332, 0]
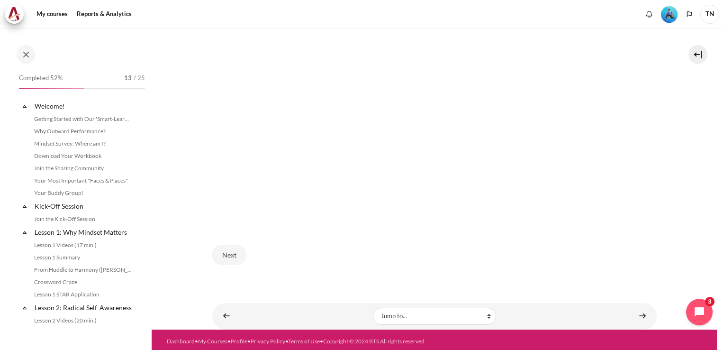
click at [225, 253] on button "Next" at bounding box center [229, 254] width 34 height 20
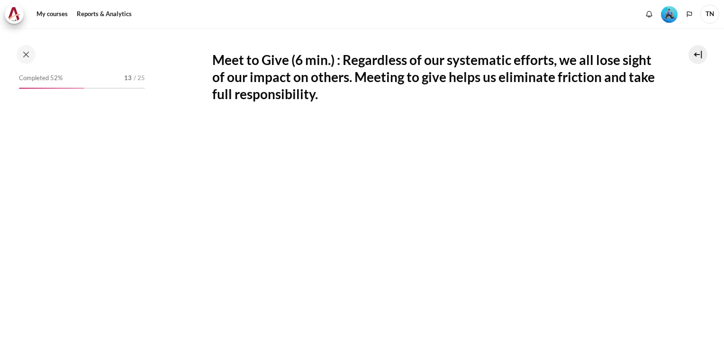
scroll to position [332, 0]
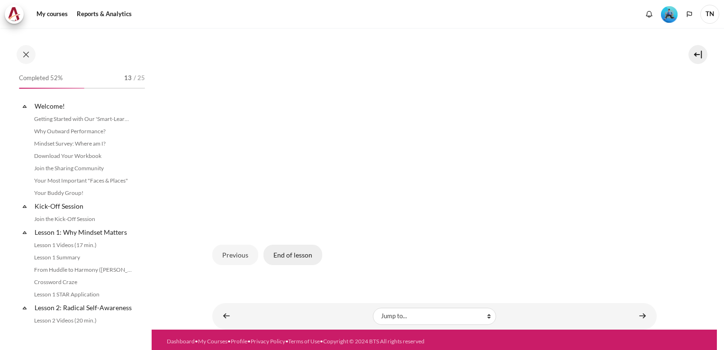
click at [291, 251] on button "End of lesson" at bounding box center [292, 254] width 59 height 20
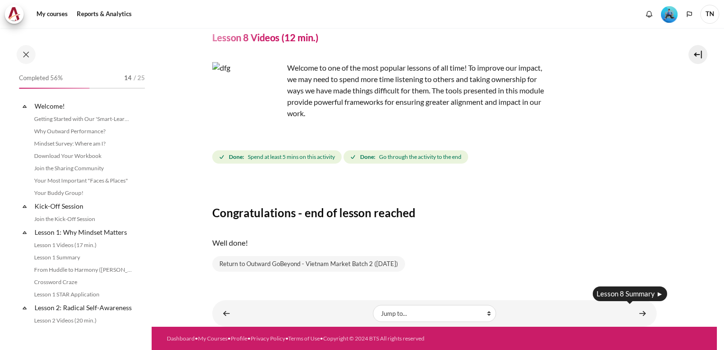
scroll to position [631, 0]
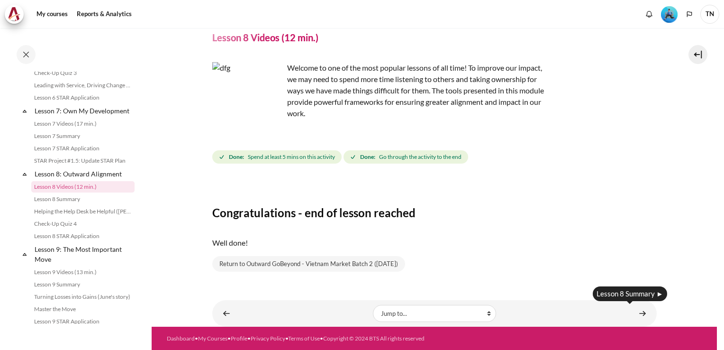
click at [638, 314] on link "Content" at bounding box center [642, 313] width 19 height 18
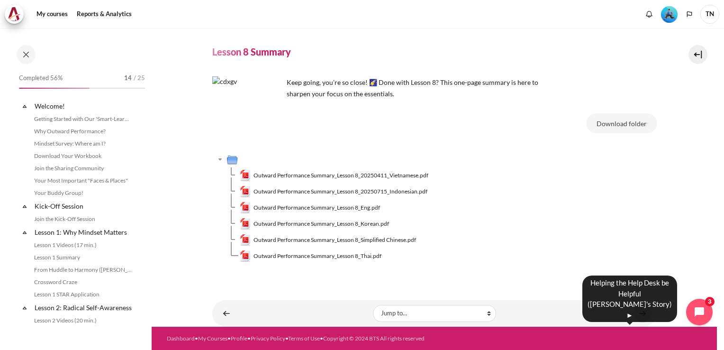
scroll to position [644, 0]
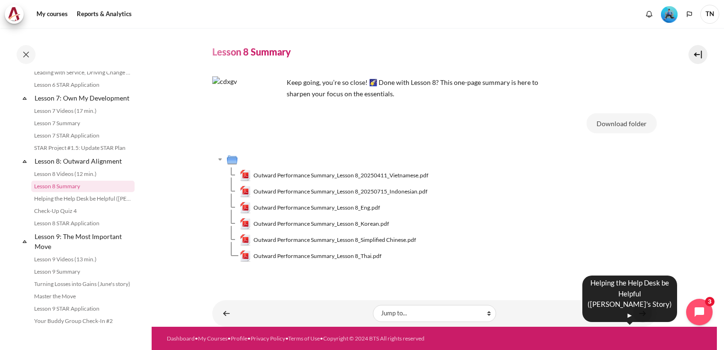
click at [638, 313] on link "Content" at bounding box center [642, 313] width 19 height 18
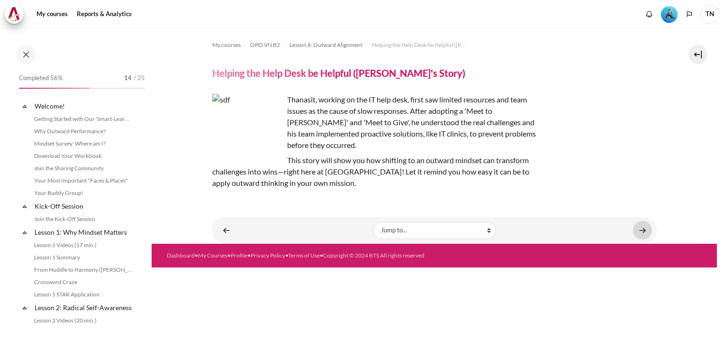
click at [641, 221] on link "Content" at bounding box center [642, 230] width 19 height 18
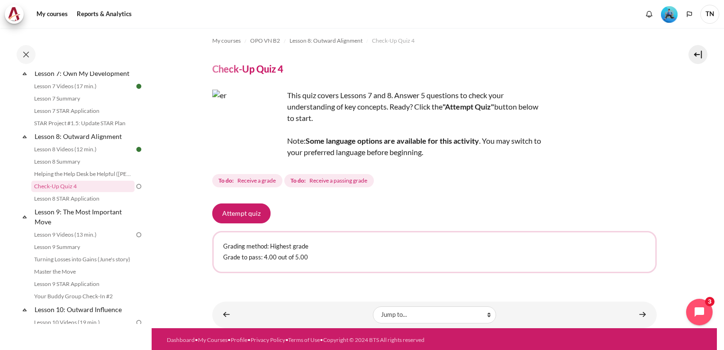
scroll to position [5, 0]
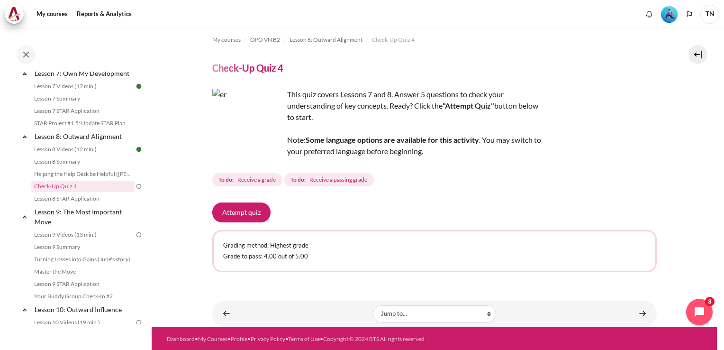
drag, startPoint x: 149, startPoint y: 236, endPoint x: 150, endPoint y: 264, distance: 28.0
click at [150, 264] on div "Completed 56% 14 / 25 Expand Collapse Welcome! Highlighted" at bounding box center [76, 188] width 152 height 321
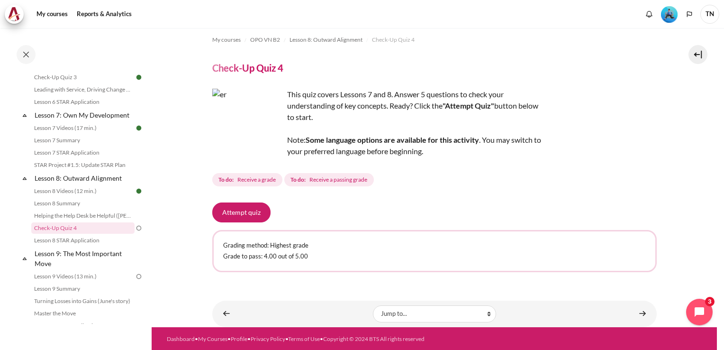
scroll to position [605, 0]
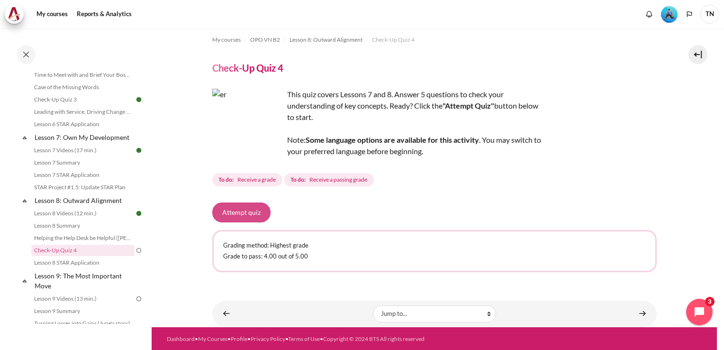
click at [233, 209] on button "Attempt quiz" at bounding box center [241, 212] width 58 height 20
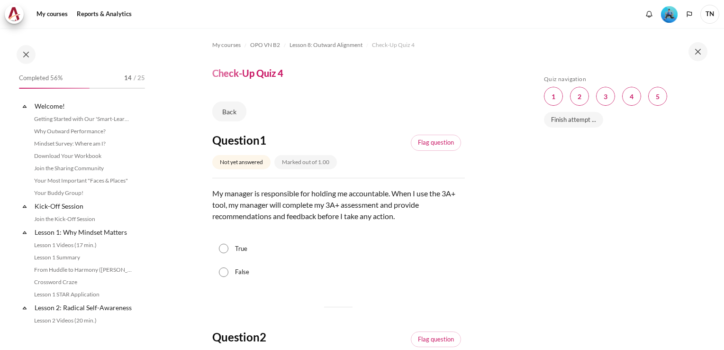
scroll to position [669, 0]
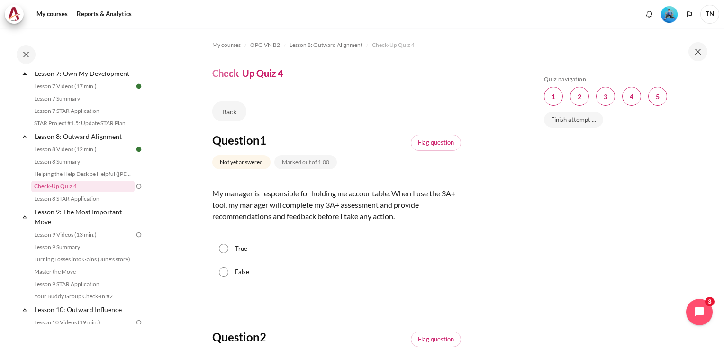
drag, startPoint x: 225, startPoint y: 271, endPoint x: 257, endPoint y: 273, distance: 31.3
click at [226, 271] on input "False" at bounding box center [223, 271] width 9 height 9
radio input "true"
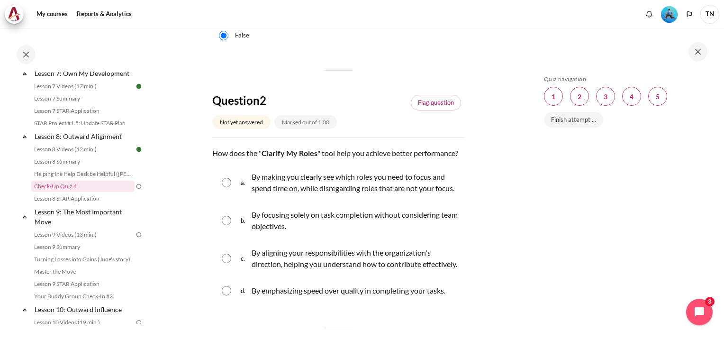
scroll to position [237, 0]
click at [230, 262] on input "Content" at bounding box center [226, 257] width 9 height 9
radio input "true"
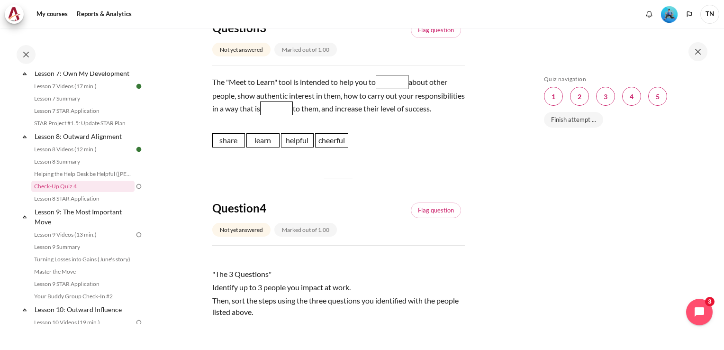
scroll to position [538, 0]
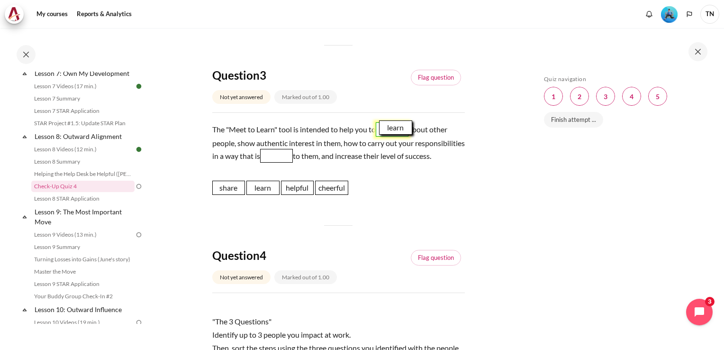
drag, startPoint x: 260, startPoint y: 235, endPoint x: 393, endPoint y: 163, distance: 150.7
click at [393, 135] on span "learn" at bounding box center [395, 127] width 33 height 14
drag, startPoint x: 296, startPoint y: 233, endPoint x: 324, endPoint y: 188, distance: 52.8
click at [324, 160] on span "helpful" at bounding box center [327, 152] width 33 height 14
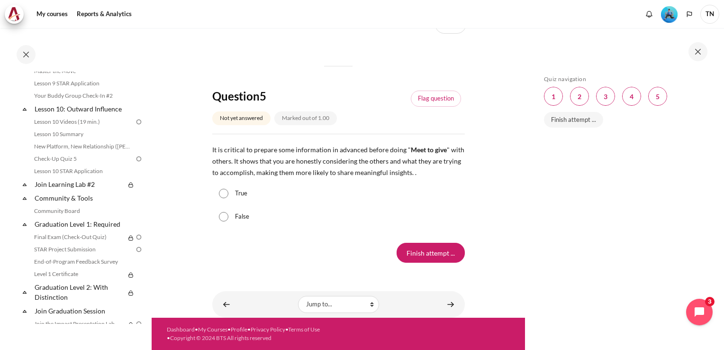
scroll to position [846, 0]
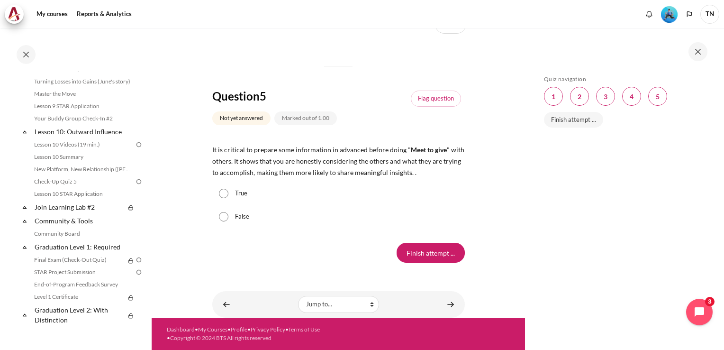
click at [220, 194] on input "True" at bounding box center [223, 193] width 9 height 9
radio input "true"
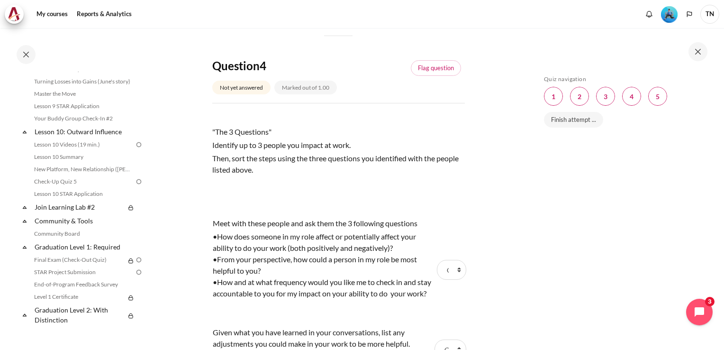
scroll to position [775, 0]
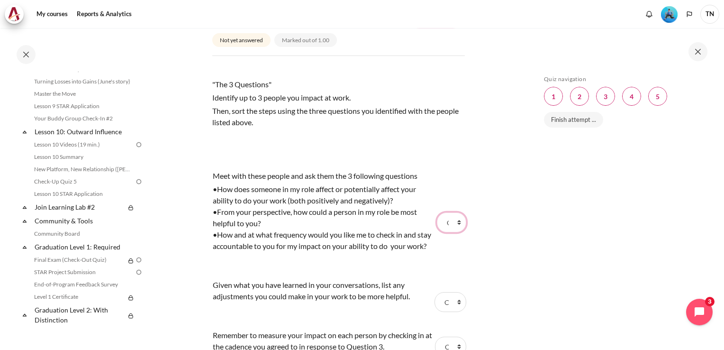
click at [453, 232] on select "Choose... Step 2 Step 3 Step 1" at bounding box center [451, 222] width 29 height 20
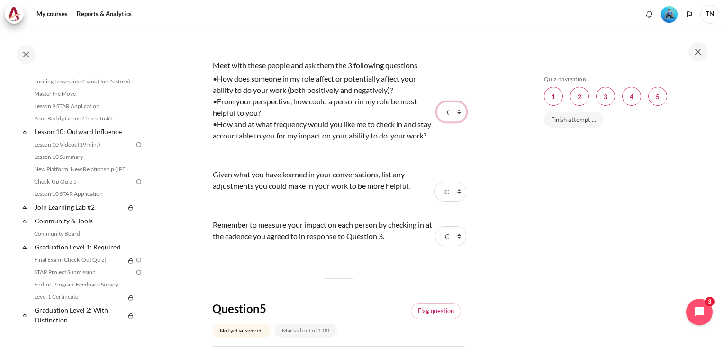
scroll to position [870, 0]
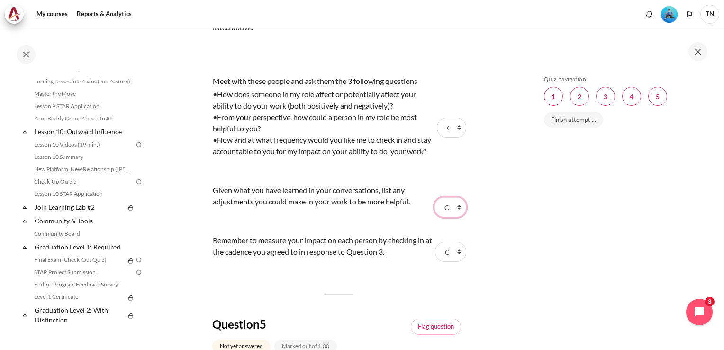
click at [454, 217] on select "Choose... Step 2 Step 3 Step 1" at bounding box center [449, 207] width 31 height 20
select select "1"
click at [434, 217] on select "Choose... Step 2 Step 3 Step 1" at bounding box center [449, 207] width 31 height 20
click at [452, 261] on select "Choose... Step 2 Step 3 Step 1" at bounding box center [450, 252] width 31 height 20
select select "2"
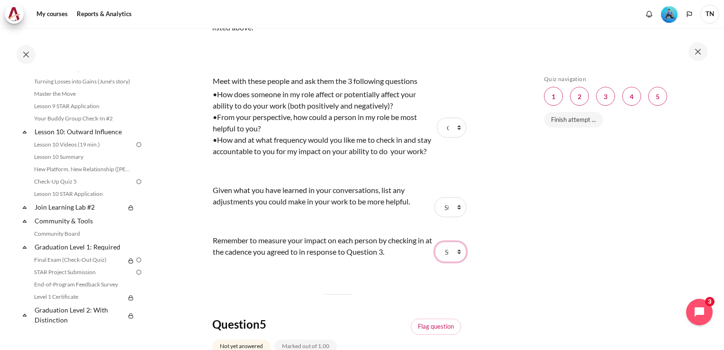
click at [435, 261] on select "Choose... Step 2 Step 3 Step 1" at bounding box center [450, 252] width 31 height 20
drag, startPoint x: 450, startPoint y: 177, endPoint x: 449, endPoint y: 182, distance: 5.8
click at [450, 137] on select "Choose... Step 2 Step 3 Step 1" at bounding box center [451, 127] width 29 height 20
select select "3"
click at [437, 137] on select "Choose... Step 2 Step 3 Step 1" at bounding box center [451, 127] width 29 height 20
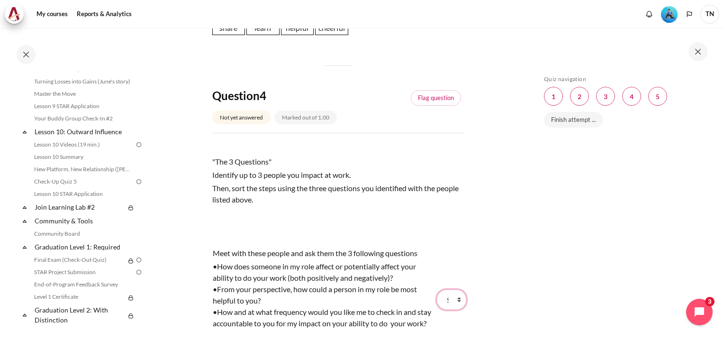
scroll to position [727, 0]
